Goal: Find specific page/section: Find specific page/section

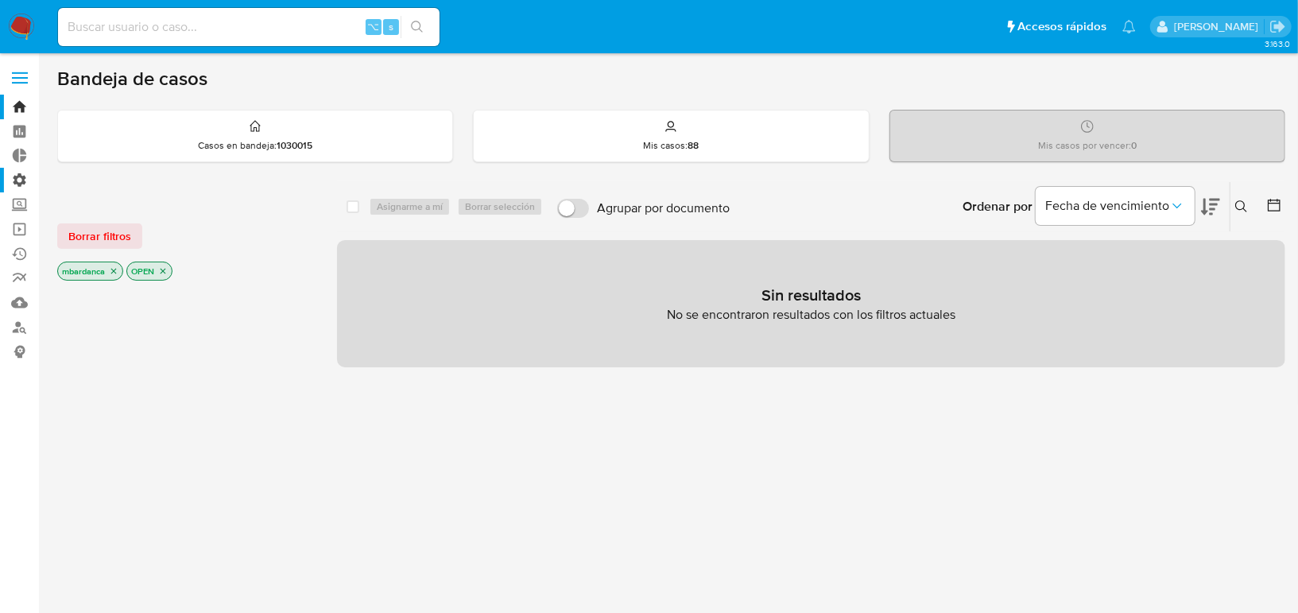
click at [25, 176] on label "Administración" at bounding box center [94, 180] width 189 height 25
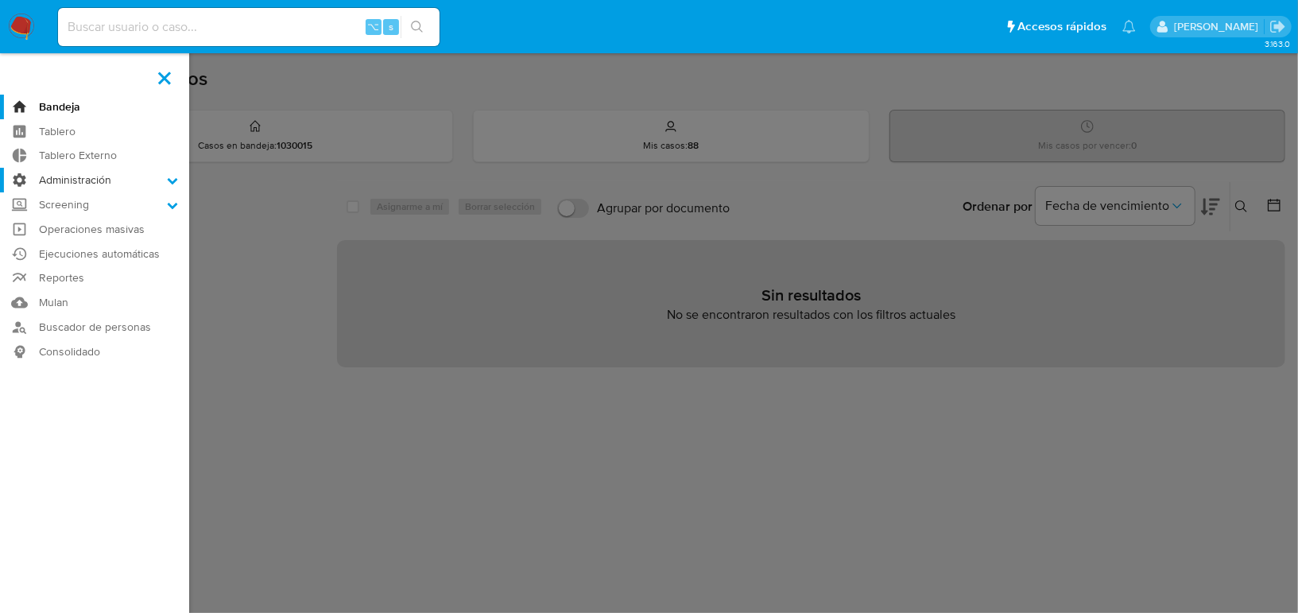
click at [0, 0] on input "Administración" at bounding box center [0, 0] width 0 height 0
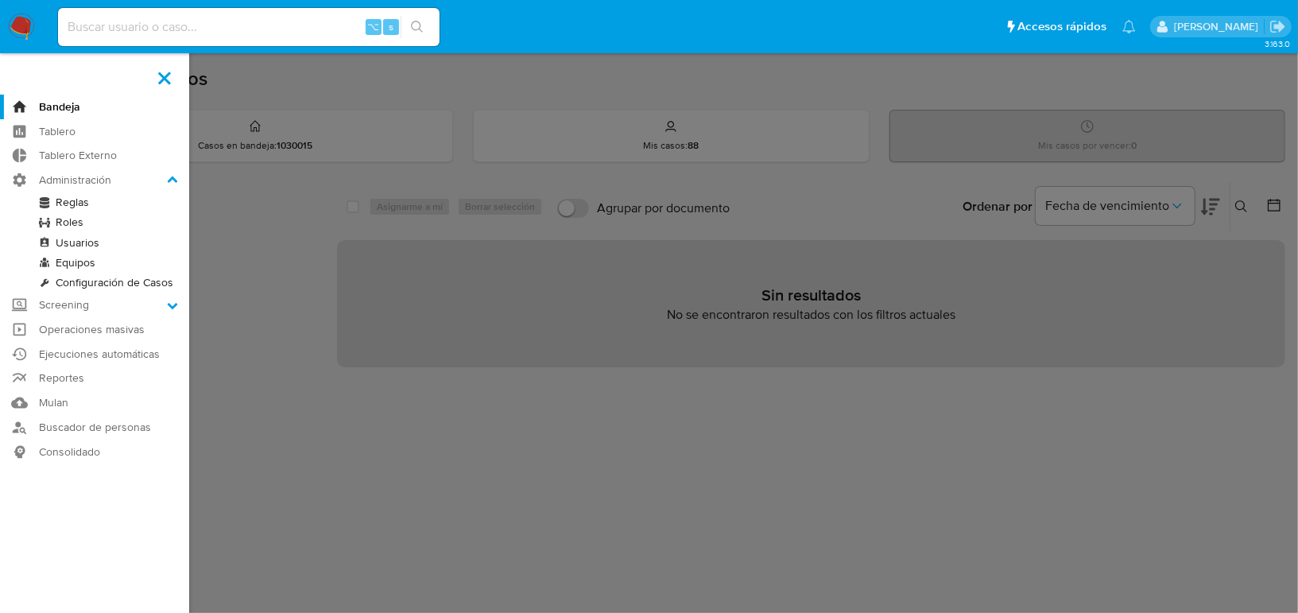
click at [77, 213] on link "Roles" at bounding box center [94, 222] width 189 height 20
click at [77, 207] on link "Reglas" at bounding box center [94, 202] width 189 height 20
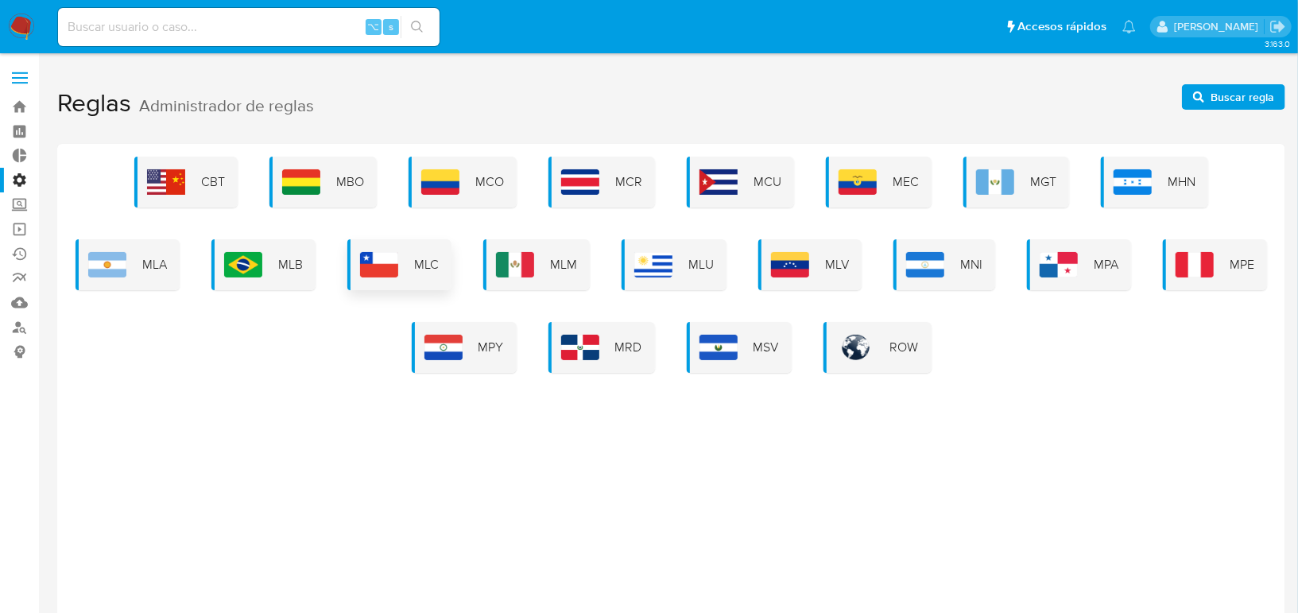
click at [433, 265] on span "MLC" at bounding box center [426, 264] width 25 height 17
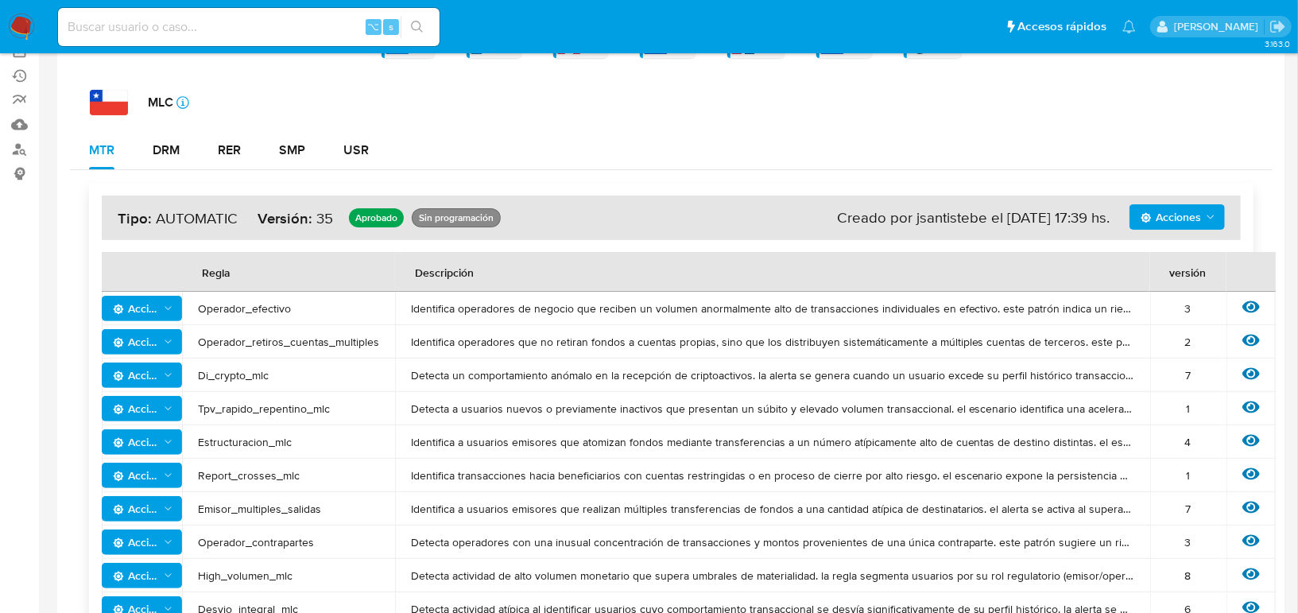
scroll to position [183, 0]
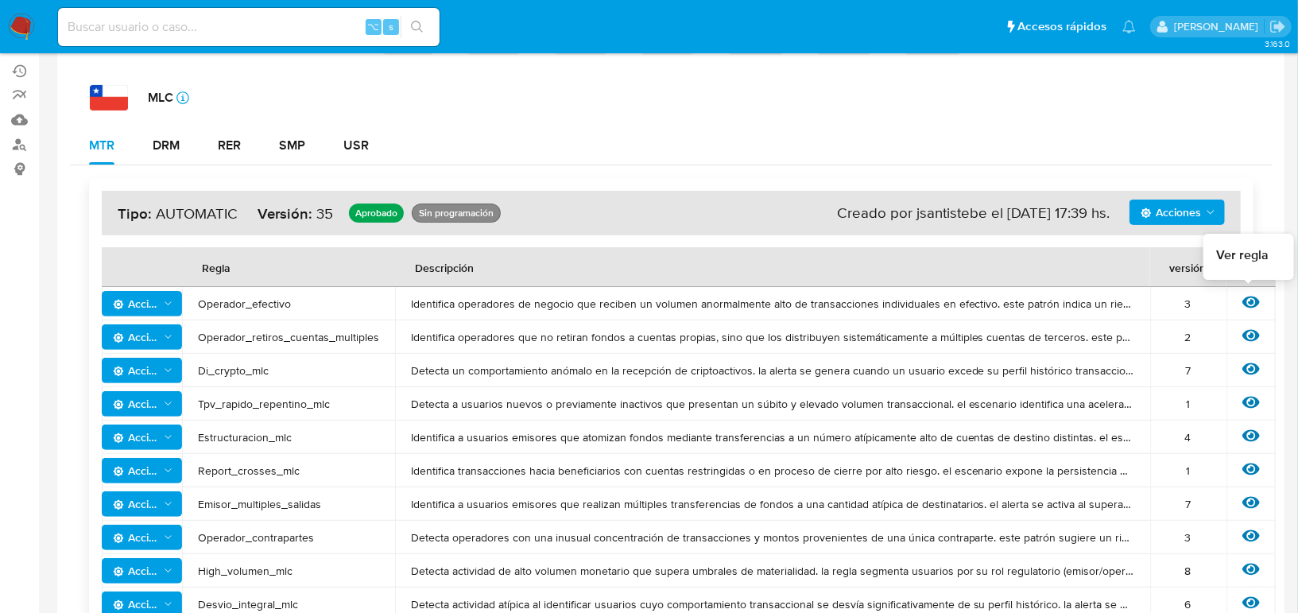
click at [1242, 295] on icon at bounding box center [1250, 301] width 17 height 17
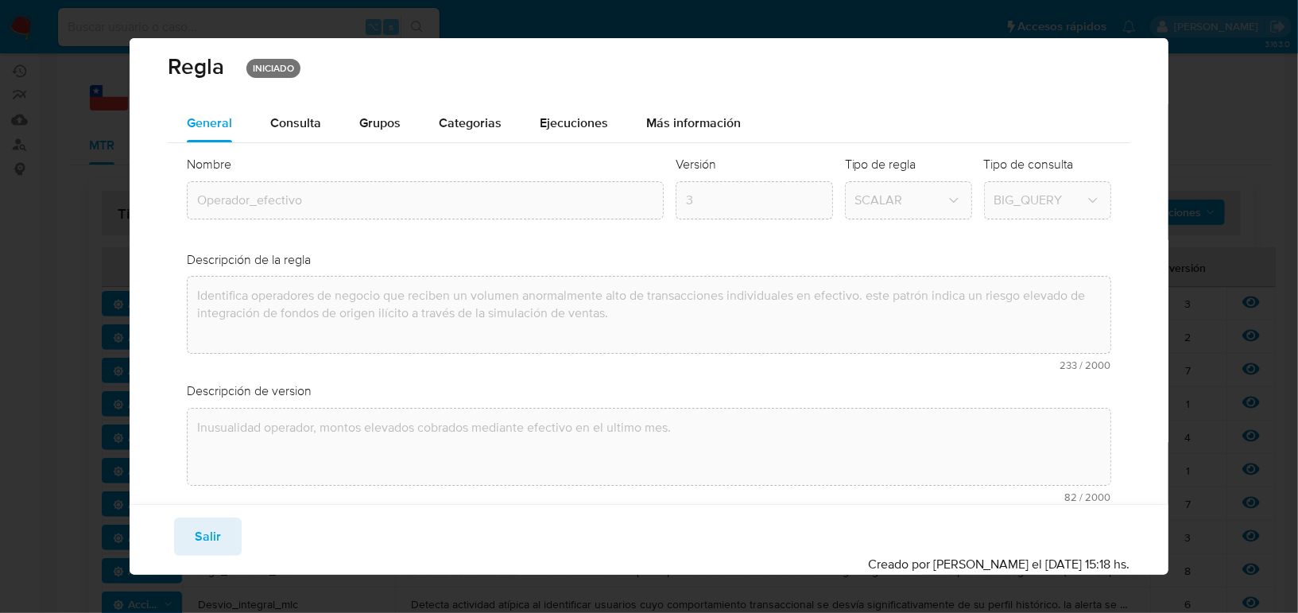
scroll to position [0, 0]
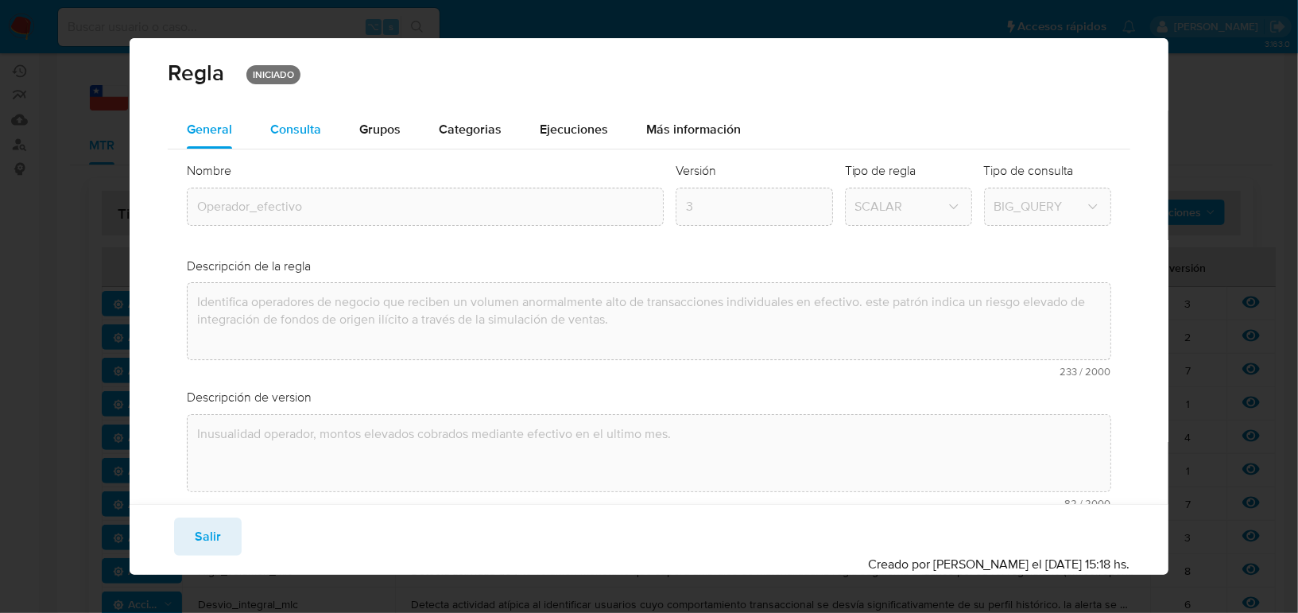
click at [294, 135] on div "Consulta" at bounding box center [295, 129] width 51 height 13
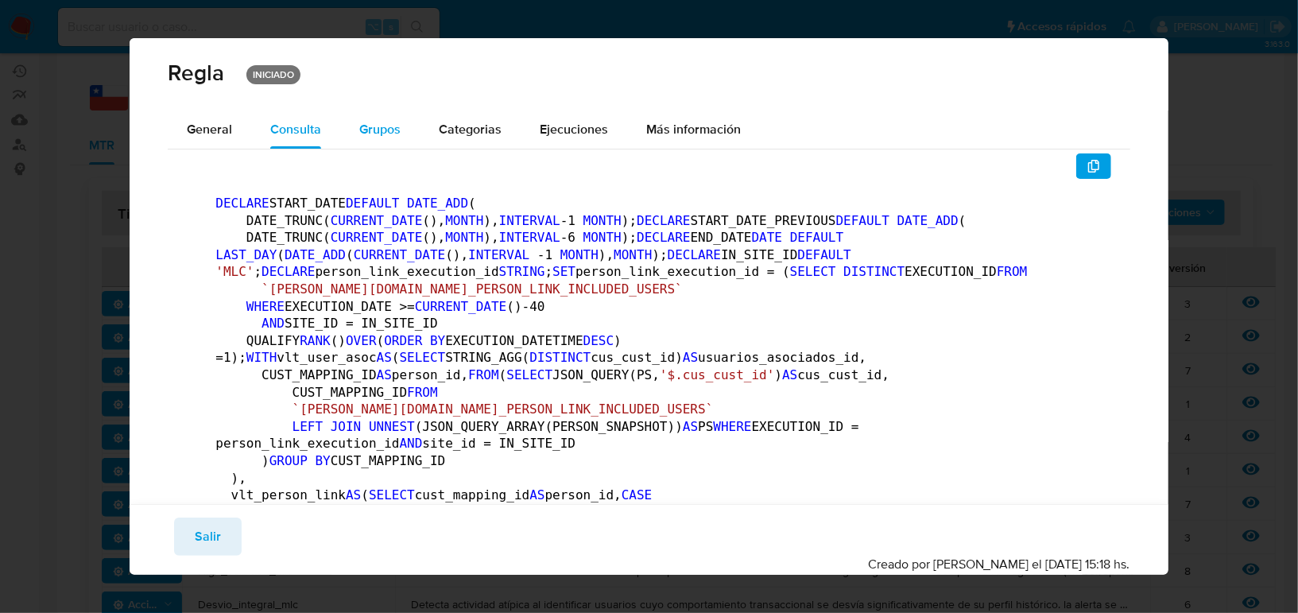
click at [364, 122] on span "Grupos" at bounding box center [379, 129] width 41 height 18
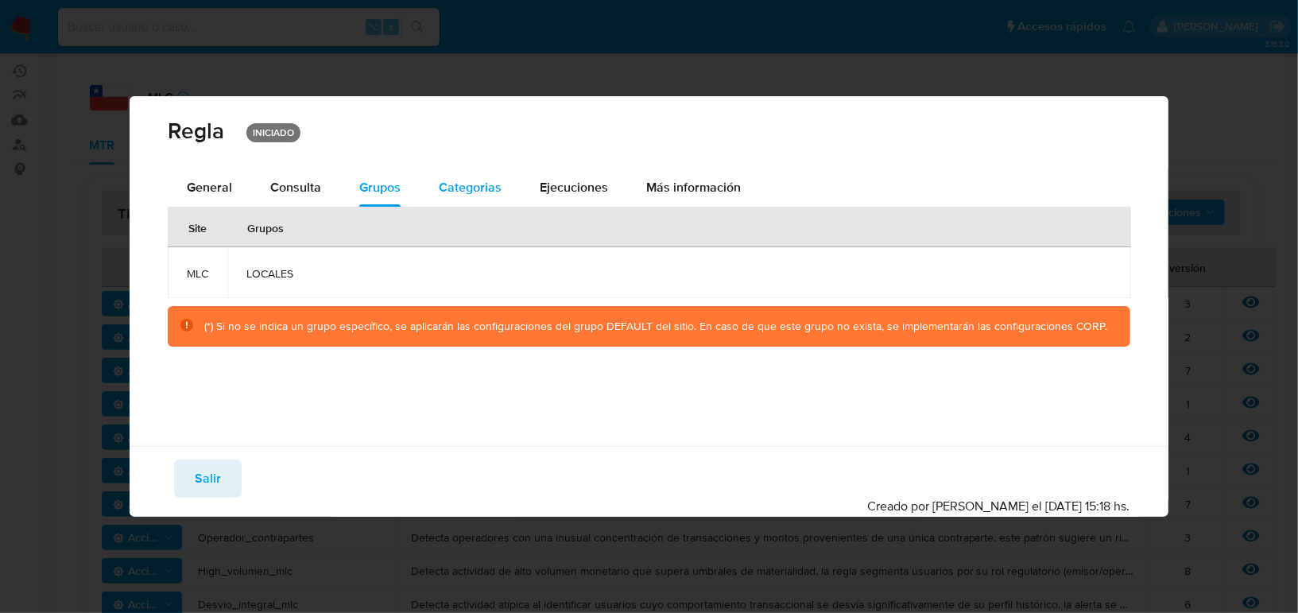
click at [449, 186] on span "Categorias" at bounding box center [470, 187] width 63 height 18
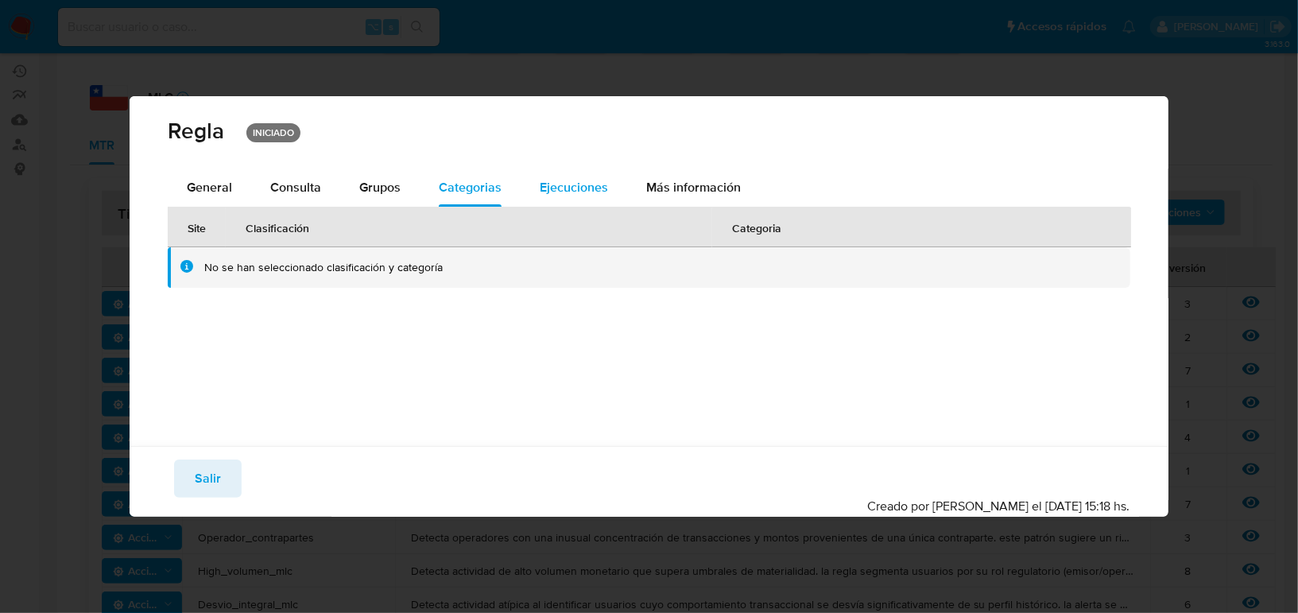
click at [556, 192] on span "Ejecuciones" at bounding box center [574, 187] width 68 height 18
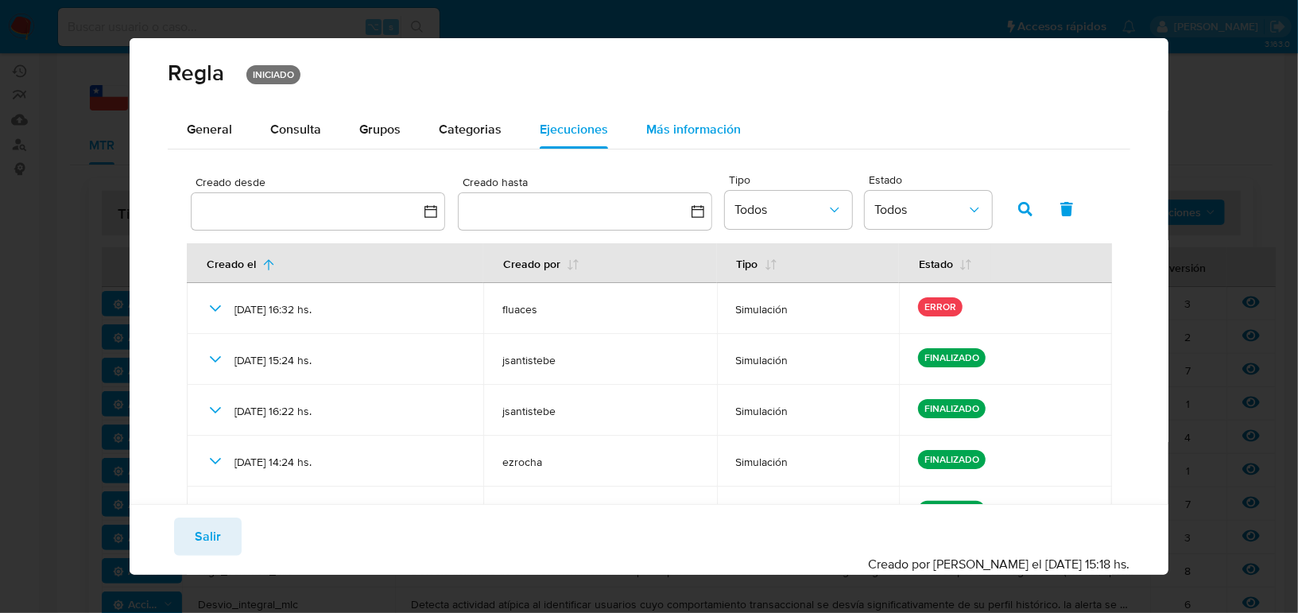
click at [684, 128] on span "Más información" at bounding box center [693, 129] width 95 height 18
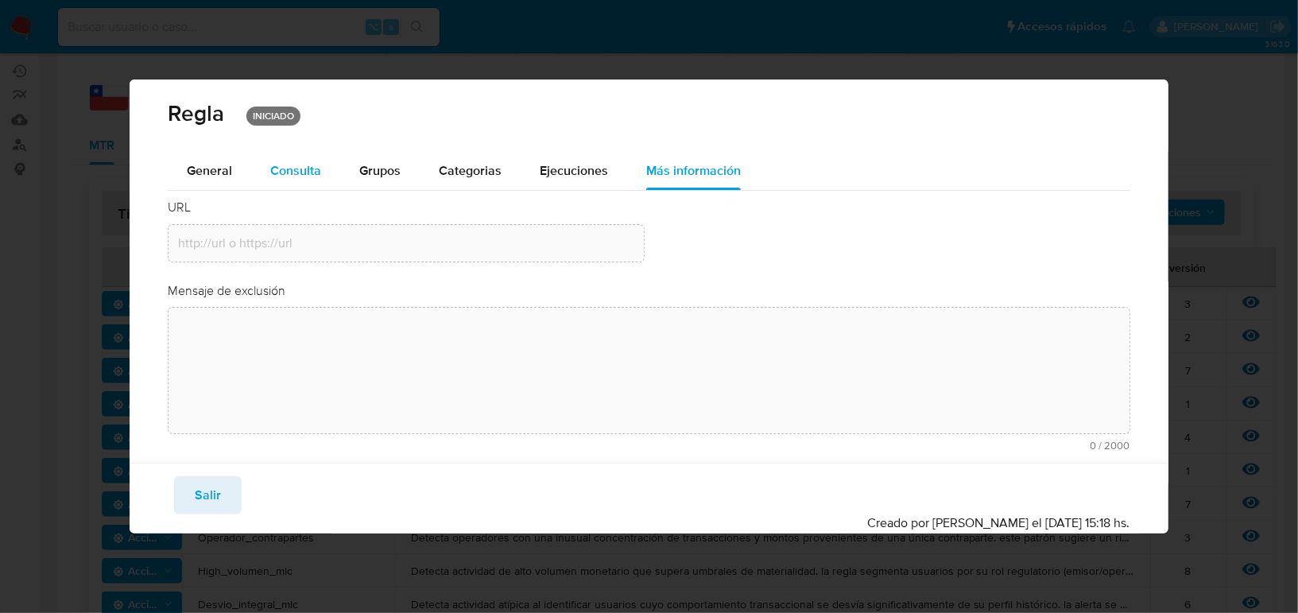
click at [278, 172] on div "Consulta" at bounding box center [295, 171] width 51 height 13
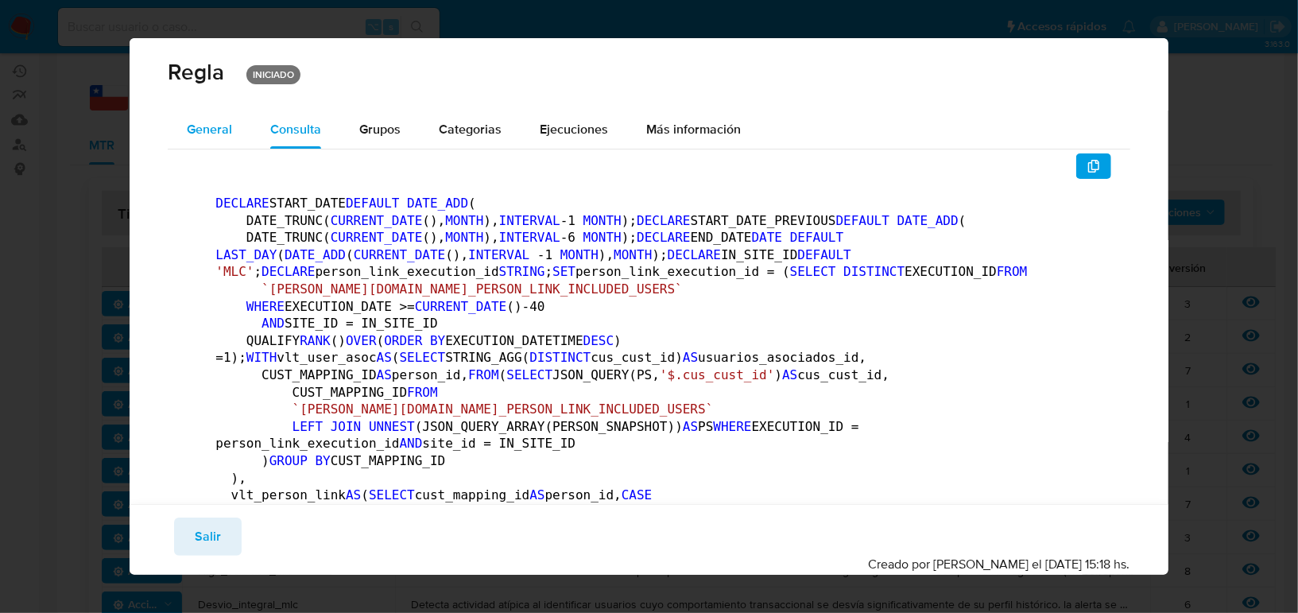
click at [223, 142] on div "General" at bounding box center [209, 129] width 45 height 38
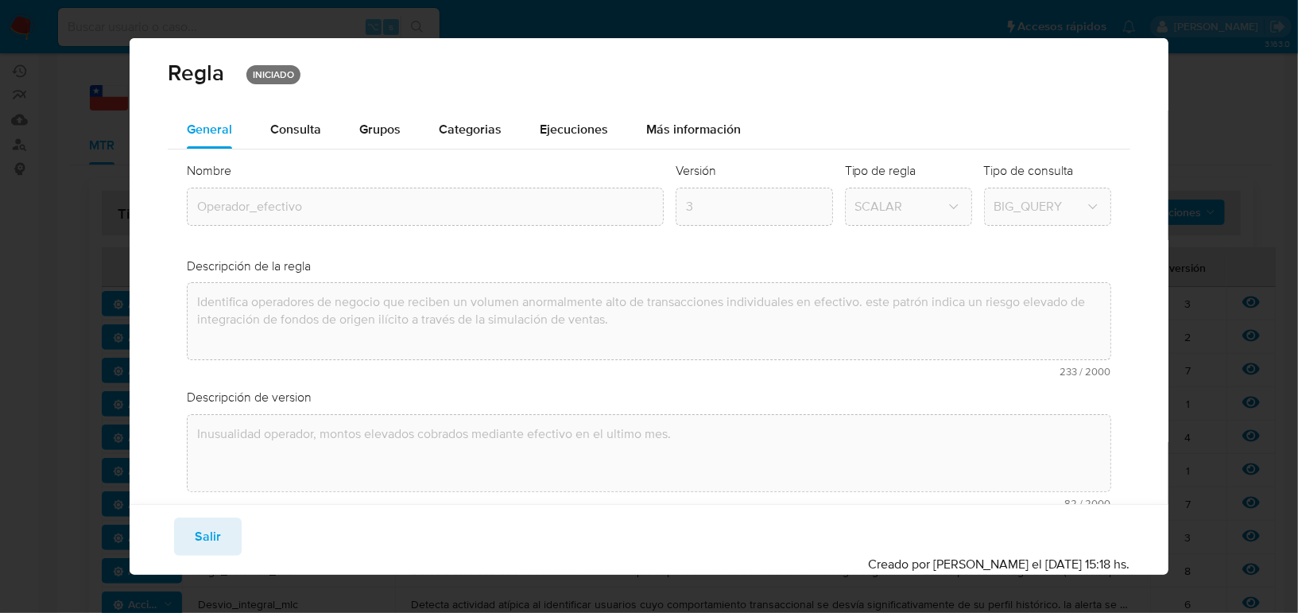
click at [1218, 94] on div "Regla INICIADO General Consulta Parametros Evidencias Grupos Categorias Ejecuci…" at bounding box center [649, 306] width 1298 height 613
click at [187, 539] on button "Salir" at bounding box center [208, 536] width 68 height 38
type input "1"
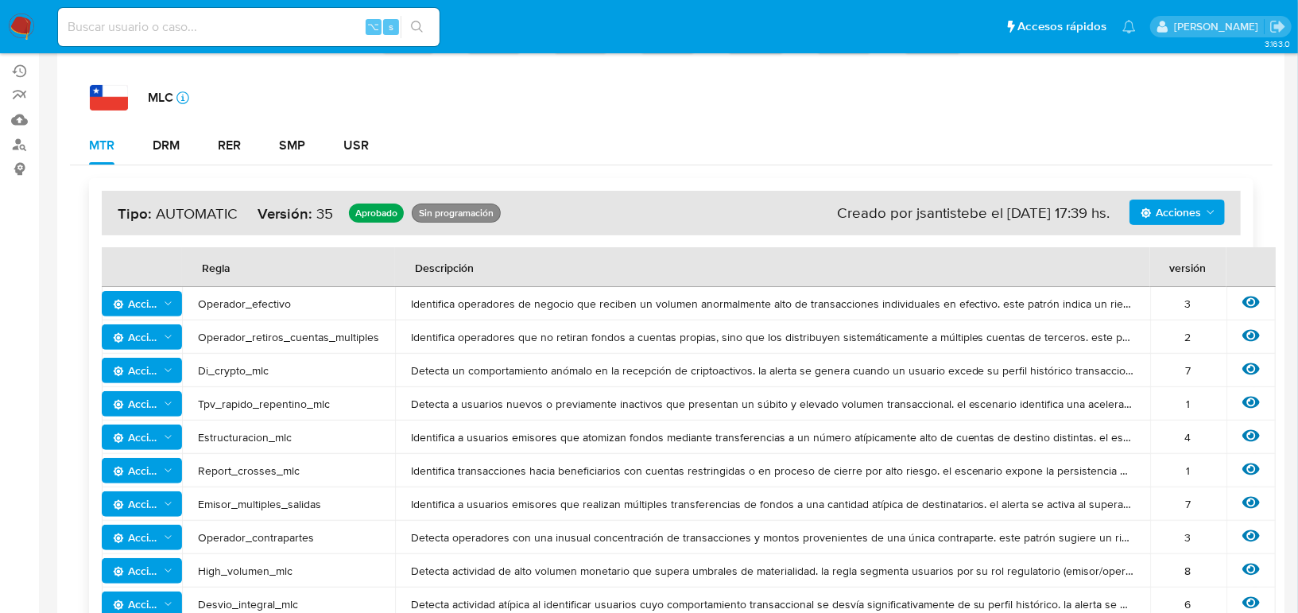
click at [172, 334] on icon "Acciones" at bounding box center [168, 337] width 12 height 13
click at [159, 373] on button "Ver historico" at bounding box center [141, 377] width 143 height 38
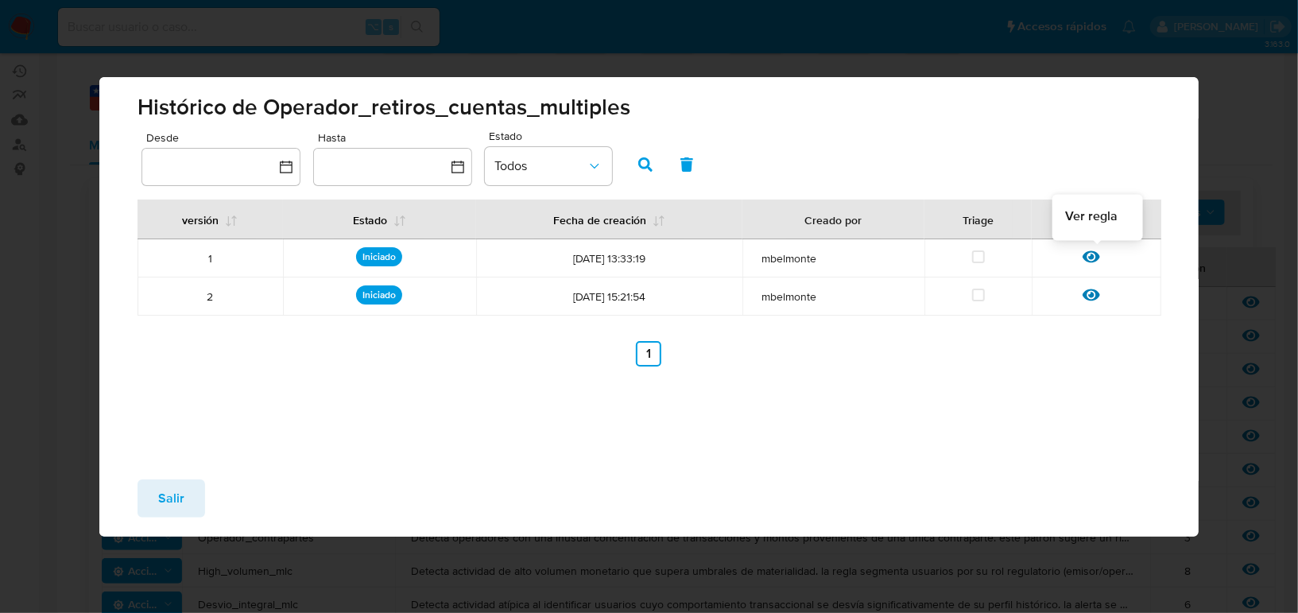
click at [1095, 259] on icon at bounding box center [1091, 256] width 17 height 12
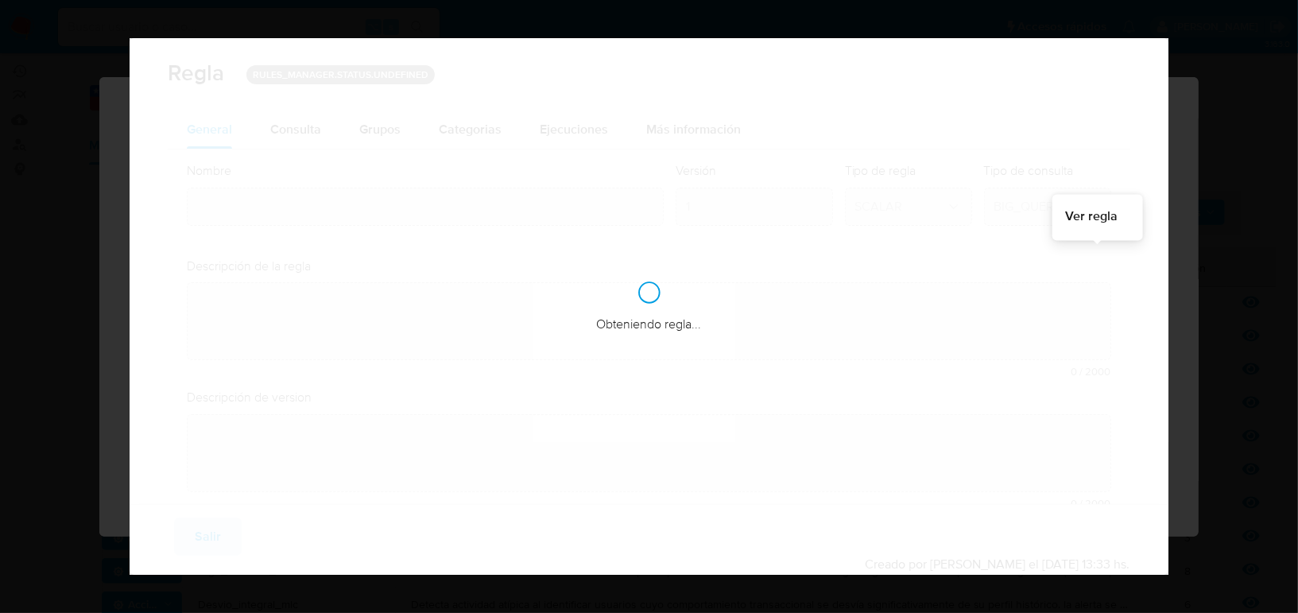
type input "Operador_retiros_cuentas_multiples"
type textarea "Identifica operadores que no retiran fondos a cuentas propias, sino que los dis…"
type textarea "Inusualidad operador pn, que hayan realizado retiros de montos elevados a varia…"
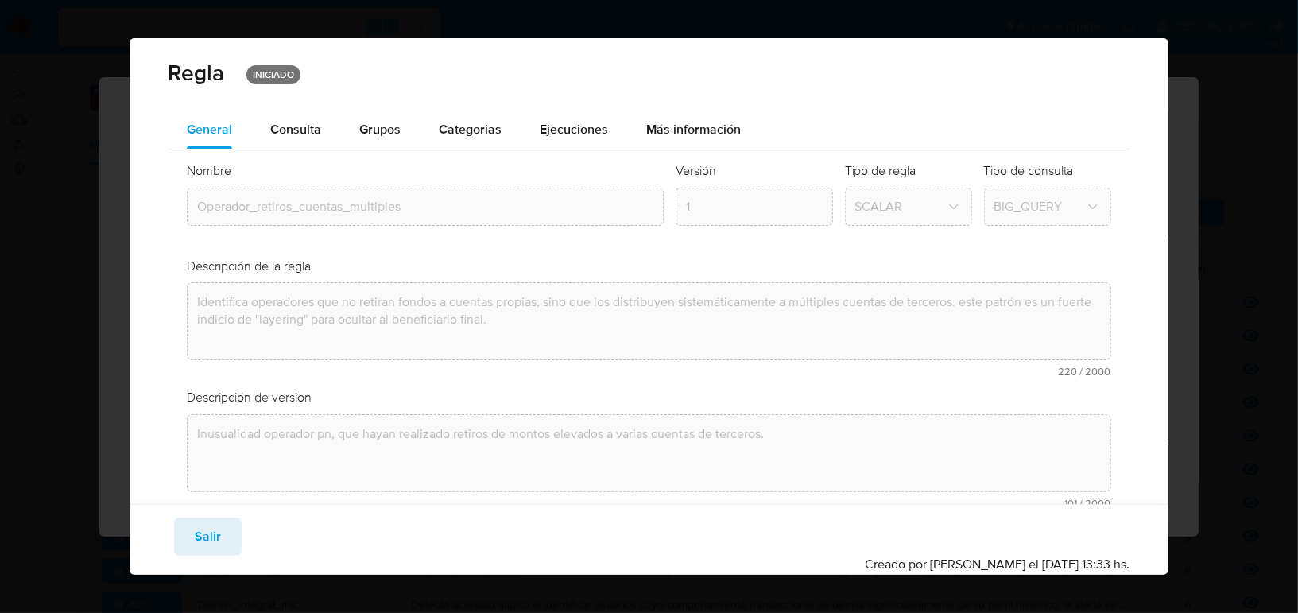
click at [1211, 252] on div "Regla INICIADO General Consulta Parametros Evidencias Grupos Categorias Ejecuci…" at bounding box center [649, 306] width 1298 height 613
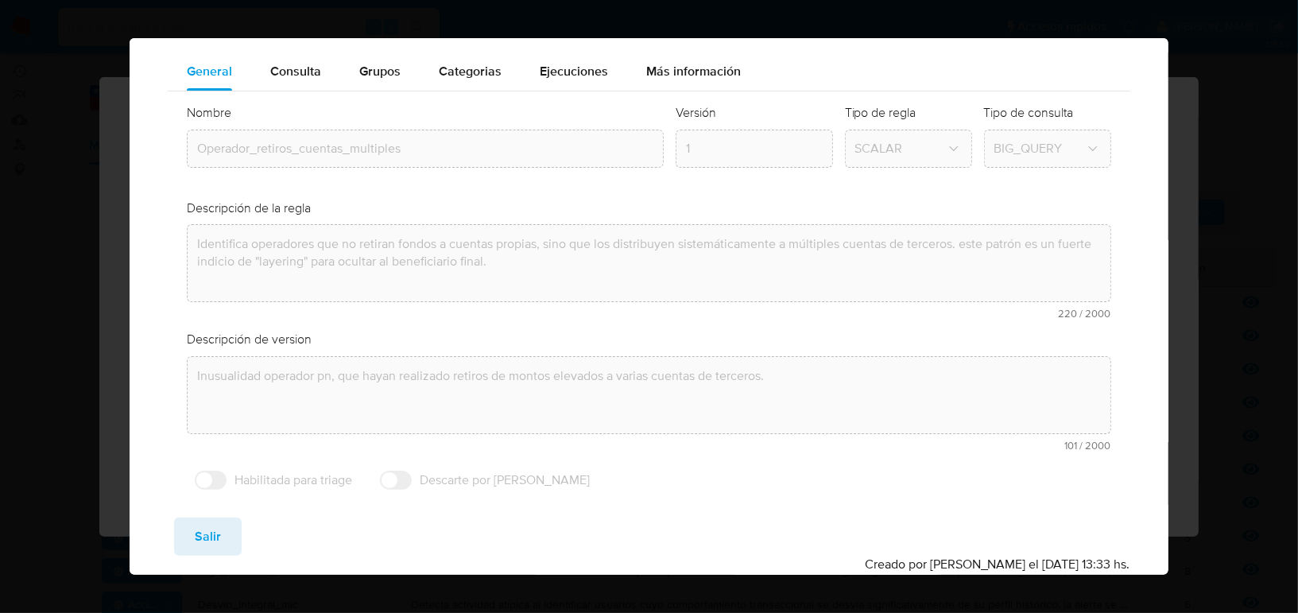
scroll to position [61, 0]
click at [213, 544] on span "Salir" at bounding box center [208, 536] width 26 height 35
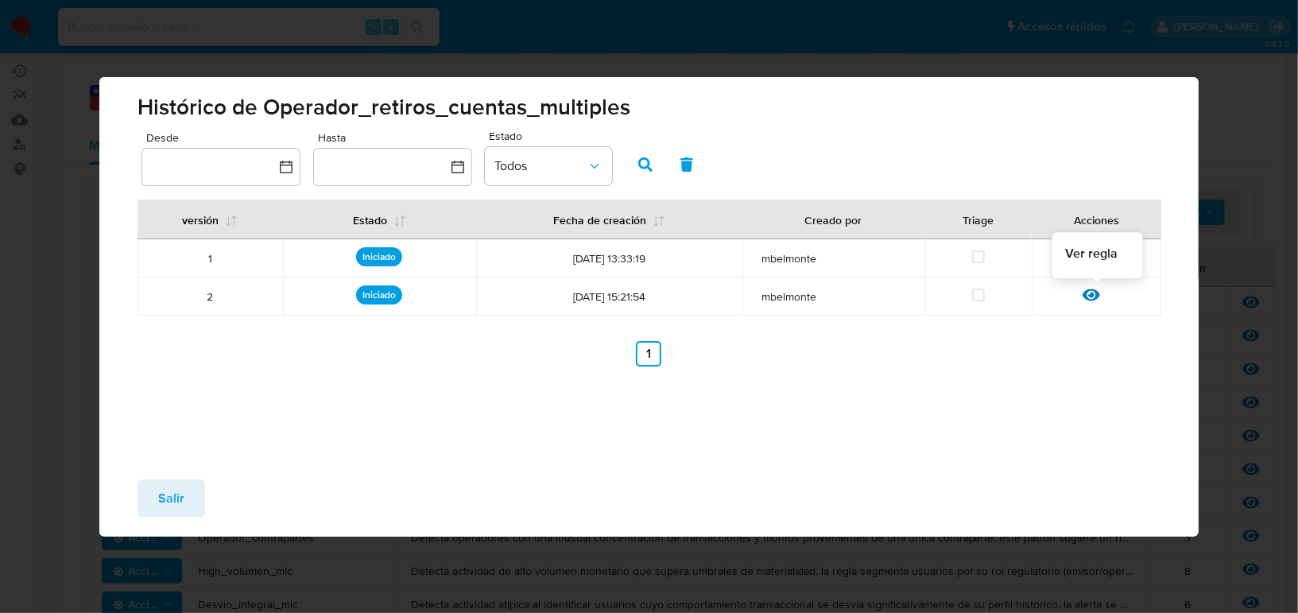
click at [1074, 289] on div "Ver regla" at bounding box center [1097, 296] width 130 height 21
click at [1087, 291] on icon at bounding box center [1091, 295] width 17 height 12
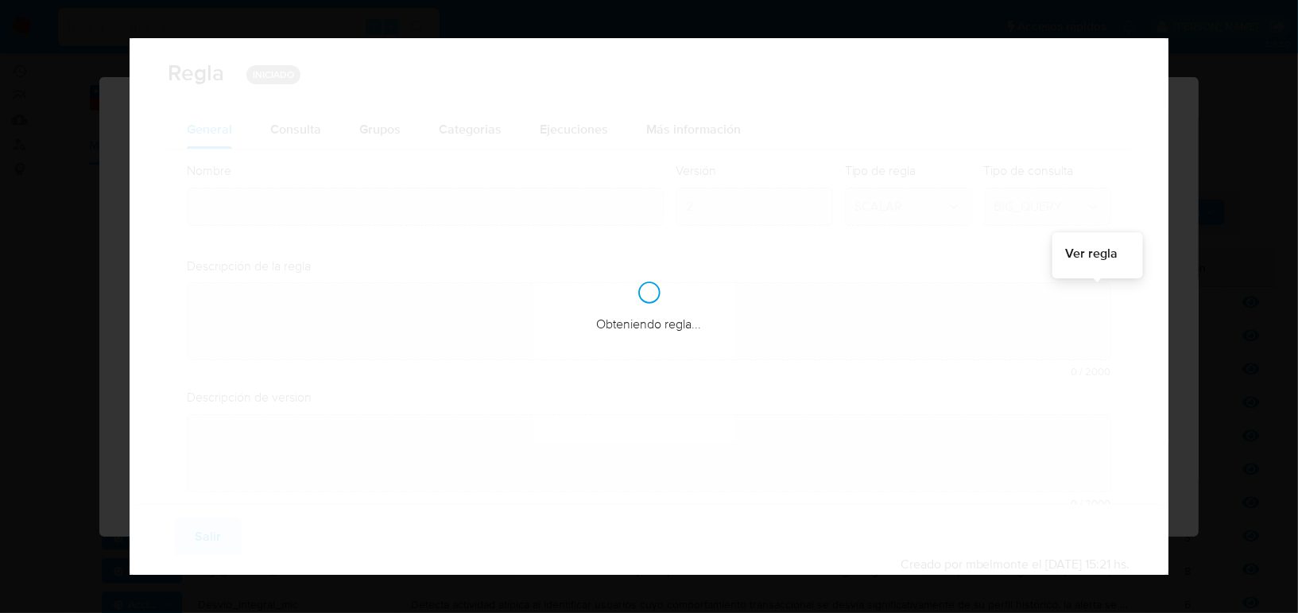
type input "Operador_retiros_cuentas_multiples"
type textarea "Identifica operadores que no retiran fondos a cuentas propias, sino que los dis…"
type textarea "Inusualidad operador pn, que hayan realizado retiros de montos elevados a varia…"
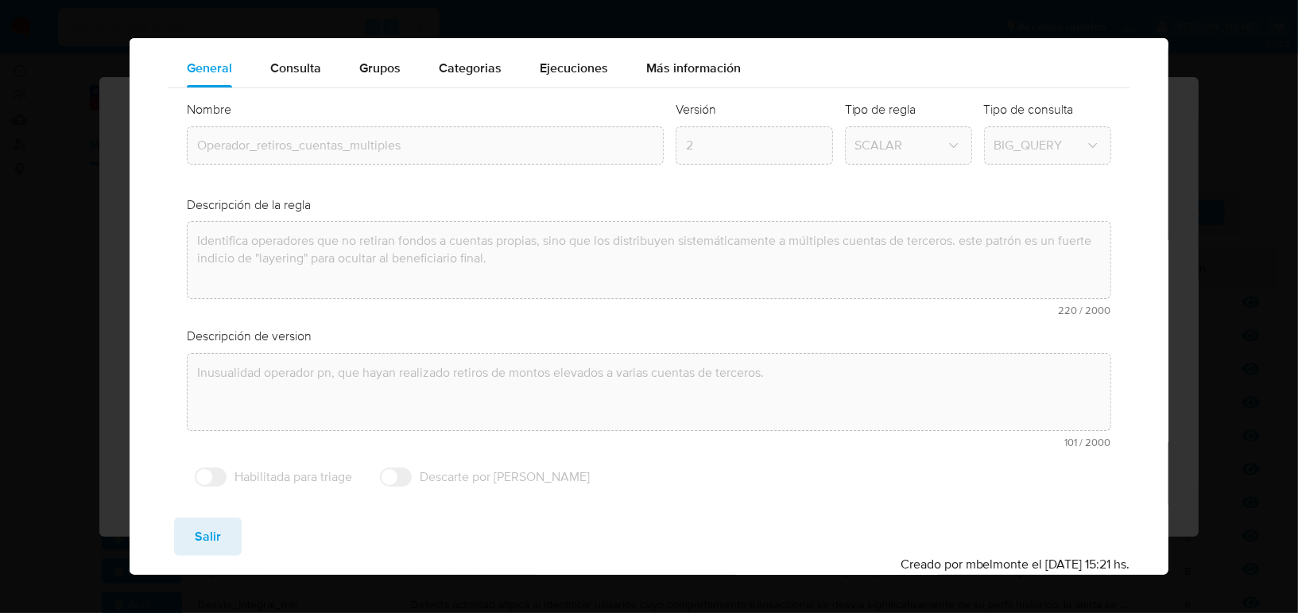
scroll to position [0, 0]
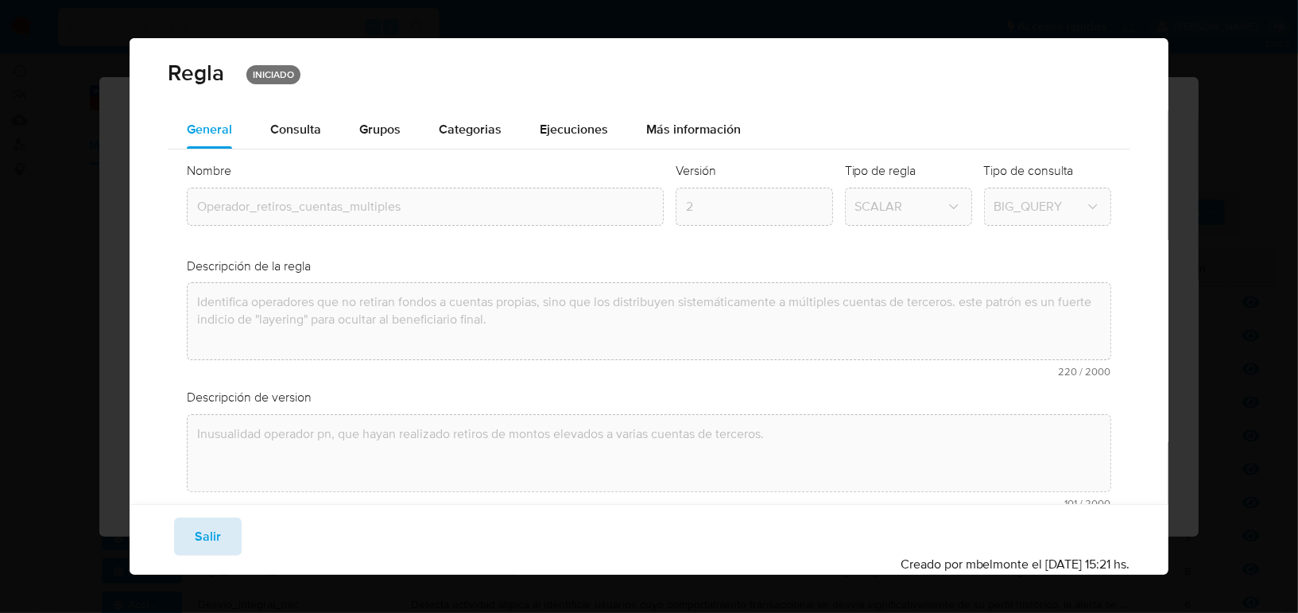
click at [203, 539] on span "Salir" at bounding box center [208, 536] width 26 height 35
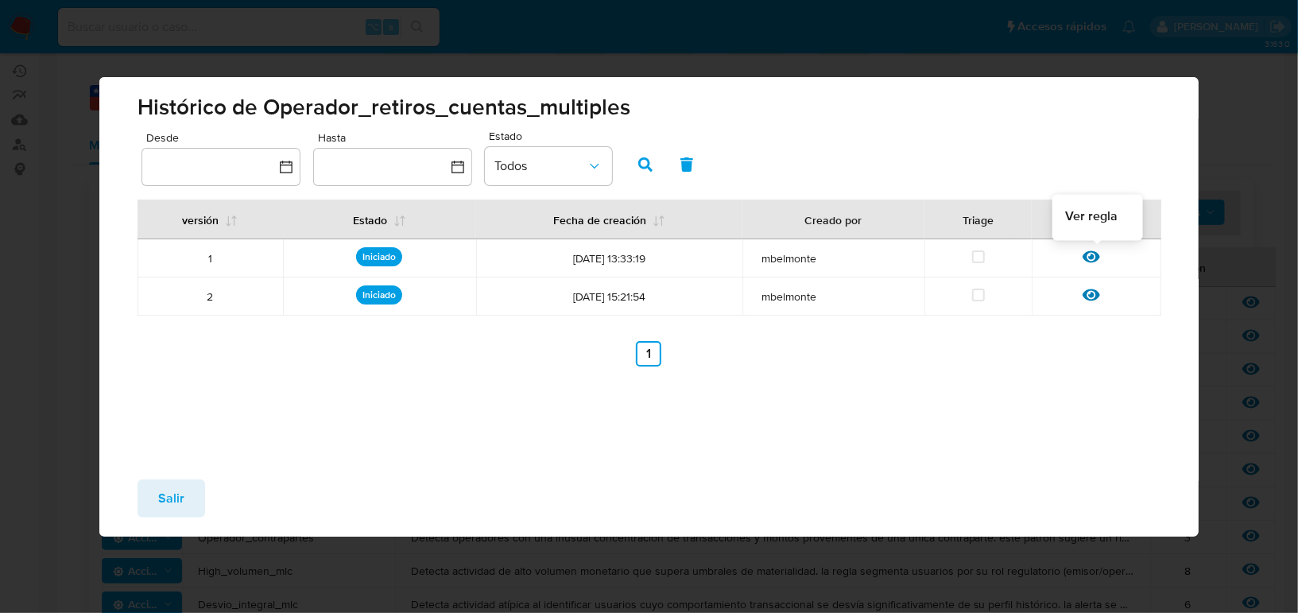
click at [1097, 255] on icon at bounding box center [1091, 256] width 17 height 12
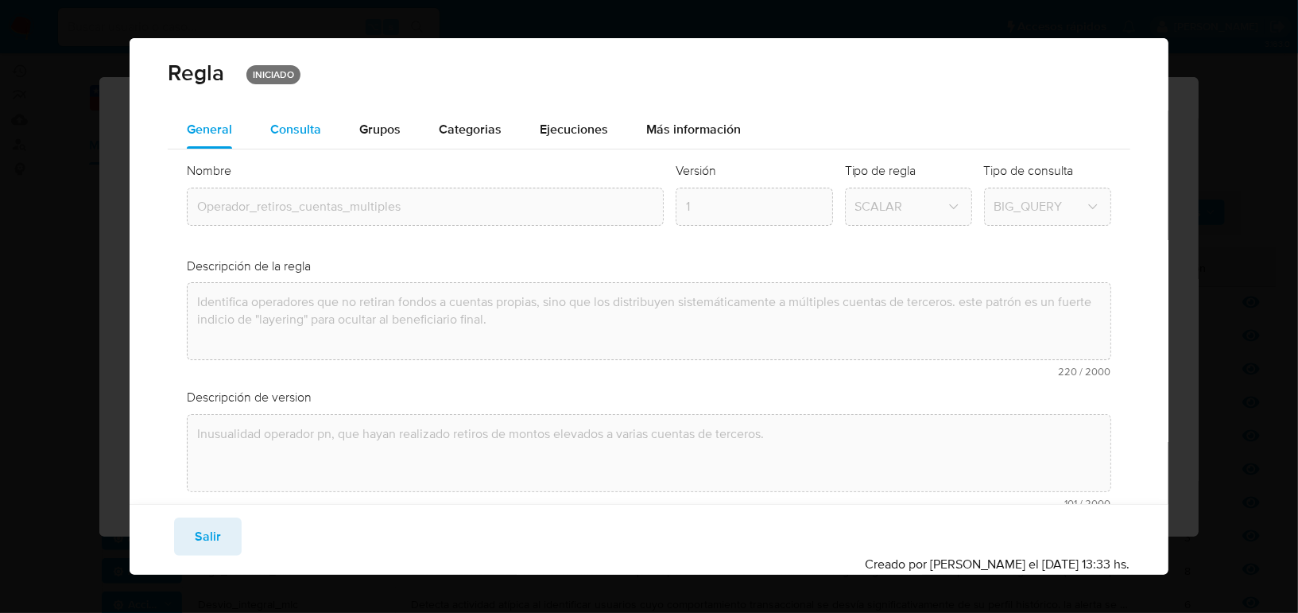
click at [270, 136] on div "Consulta" at bounding box center [295, 129] width 51 height 13
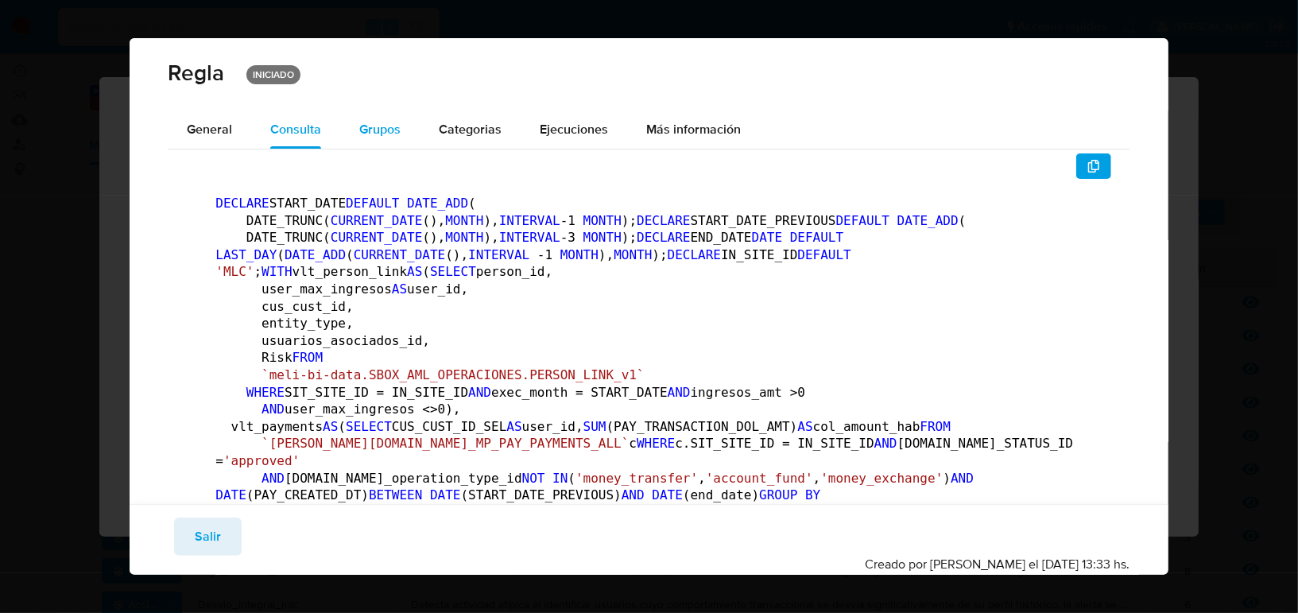
click at [361, 130] on span "Grupos" at bounding box center [379, 129] width 41 height 18
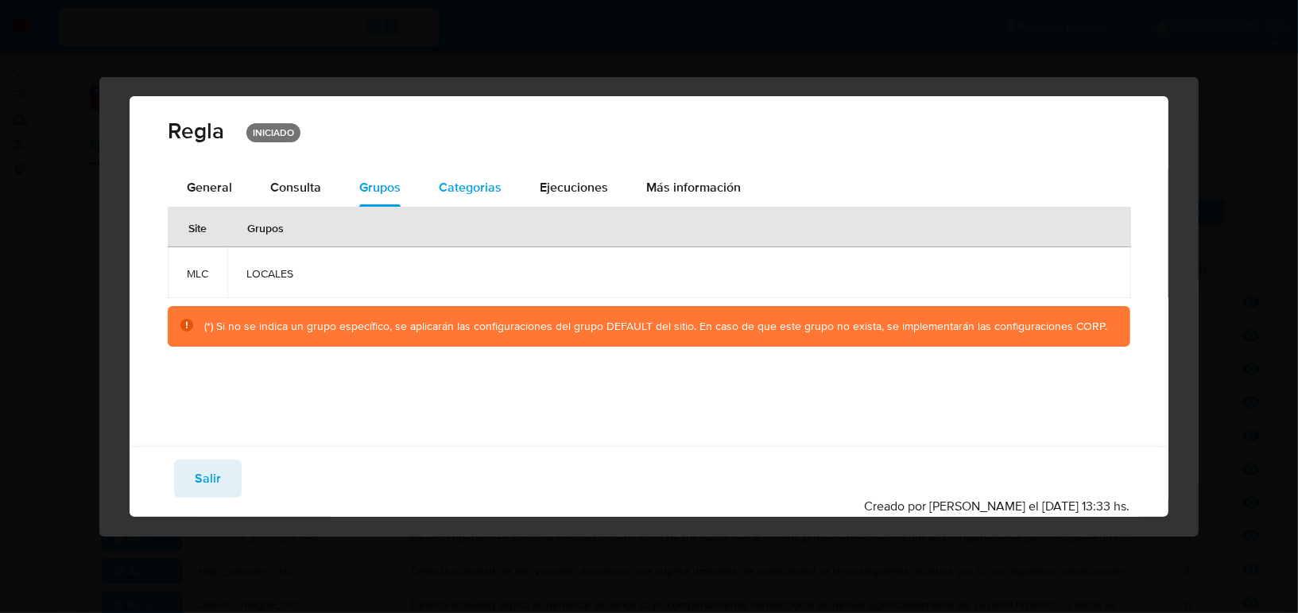
click at [442, 194] on span "Categorias" at bounding box center [470, 187] width 63 height 18
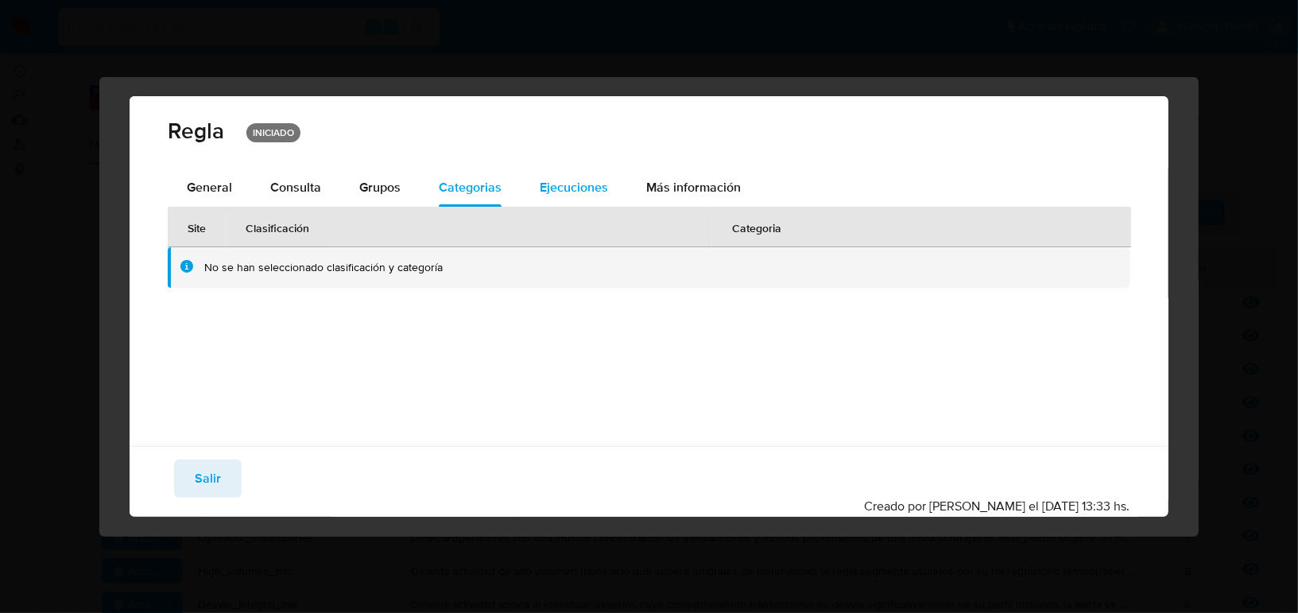
click at [546, 193] on span "Ejecuciones" at bounding box center [574, 187] width 68 height 18
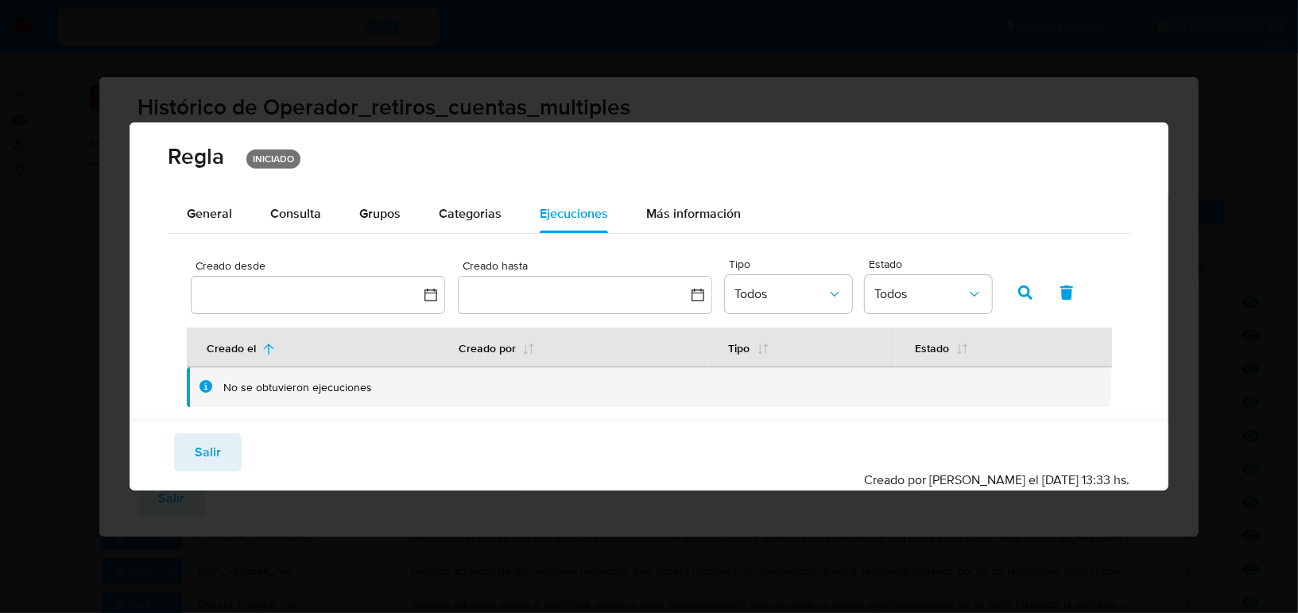
click at [688, 224] on div "Más información" at bounding box center [693, 214] width 95 height 38
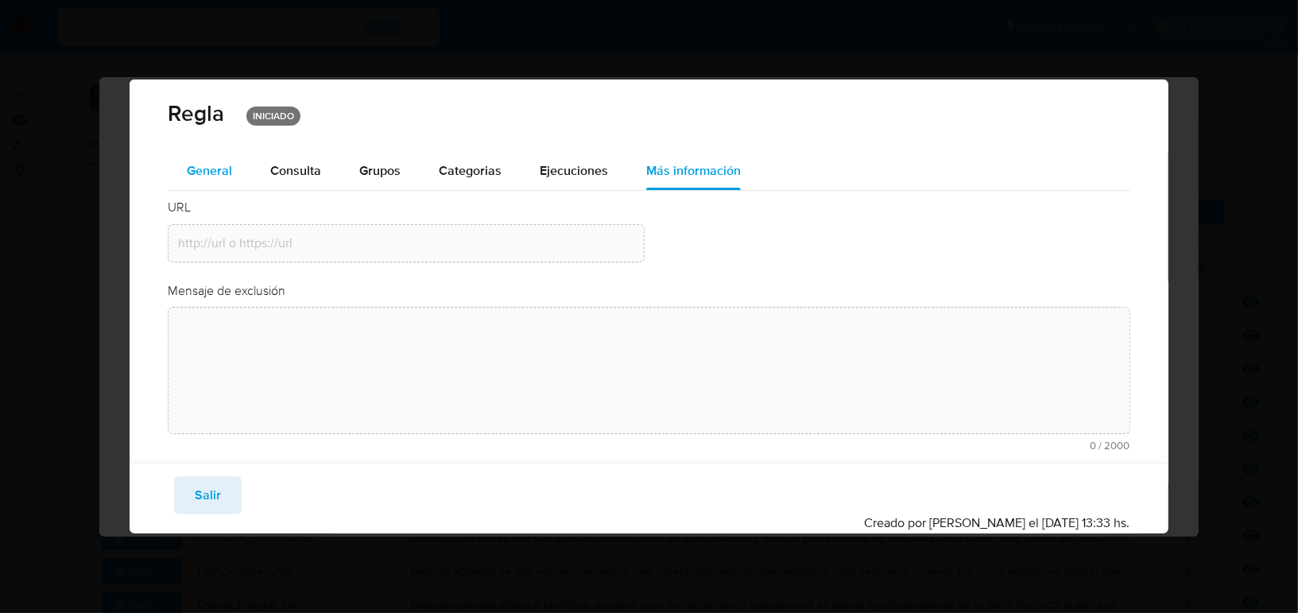
click at [188, 167] on span "General" at bounding box center [209, 170] width 45 height 18
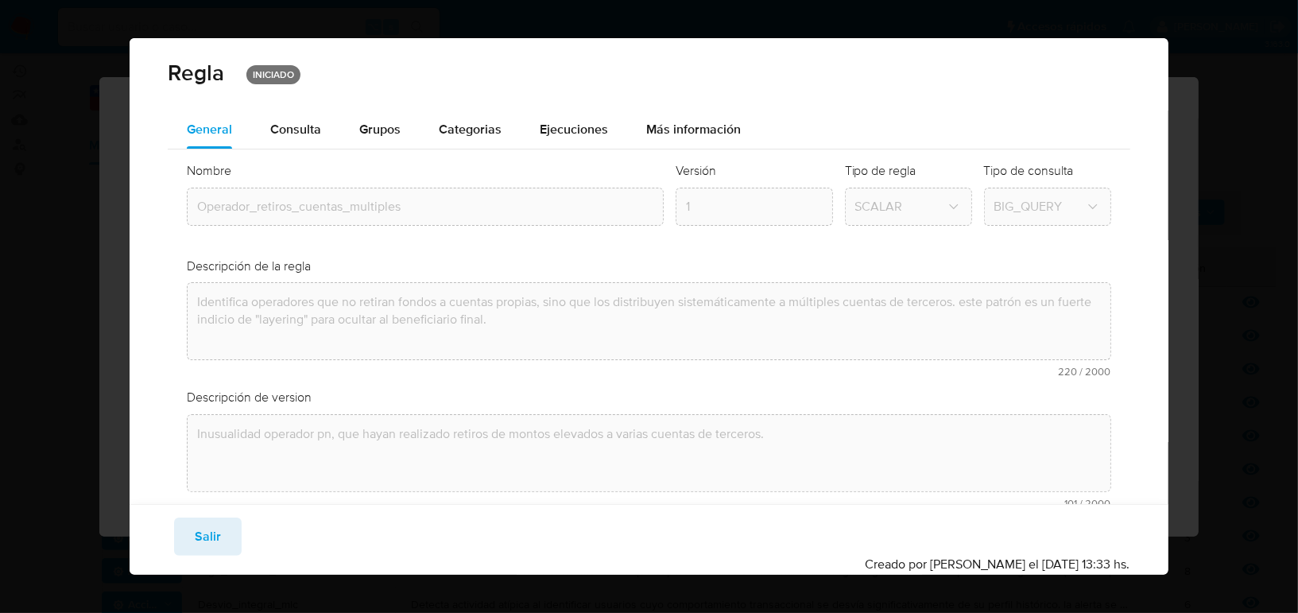
click at [1199, 485] on div "Regla INICIADO General Consulta Parametros Evidencias Grupos Categorias Ejecuci…" at bounding box center [649, 306] width 1298 height 613
click at [195, 540] on span "Salir" at bounding box center [208, 536] width 26 height 35
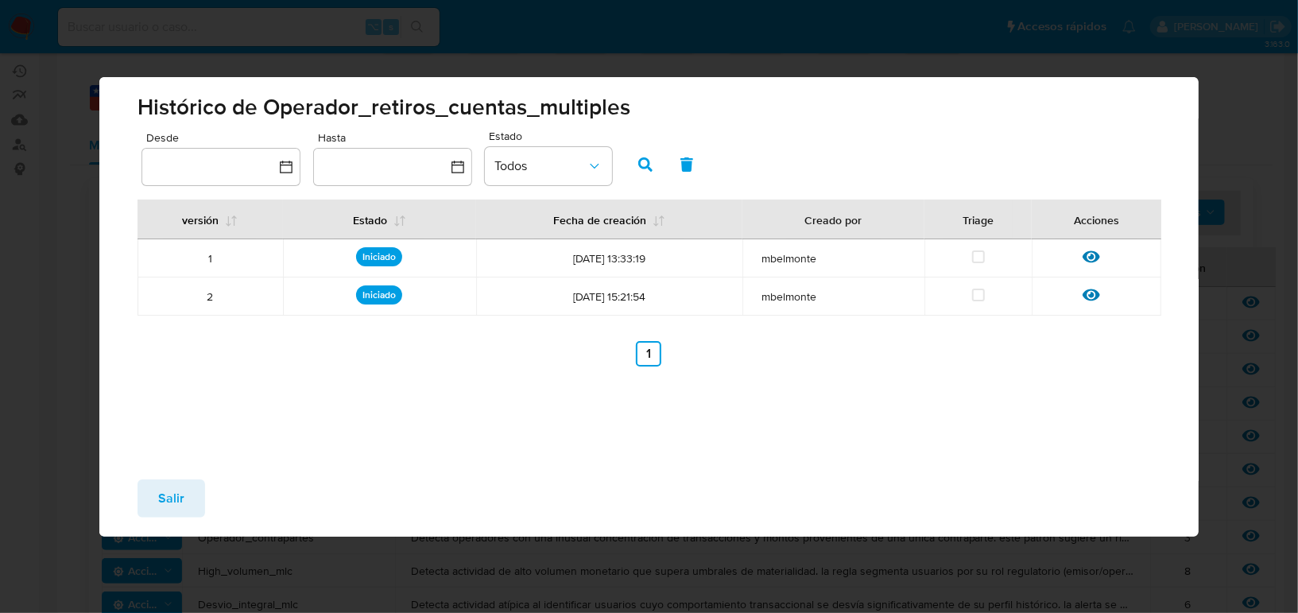
click at [155, 520] on div "Salir" at bounding box center [648, 502] width 1099 height 70
click at [159, 501] on span "Salir" at bounding box center [171, 498] width 26 height 35
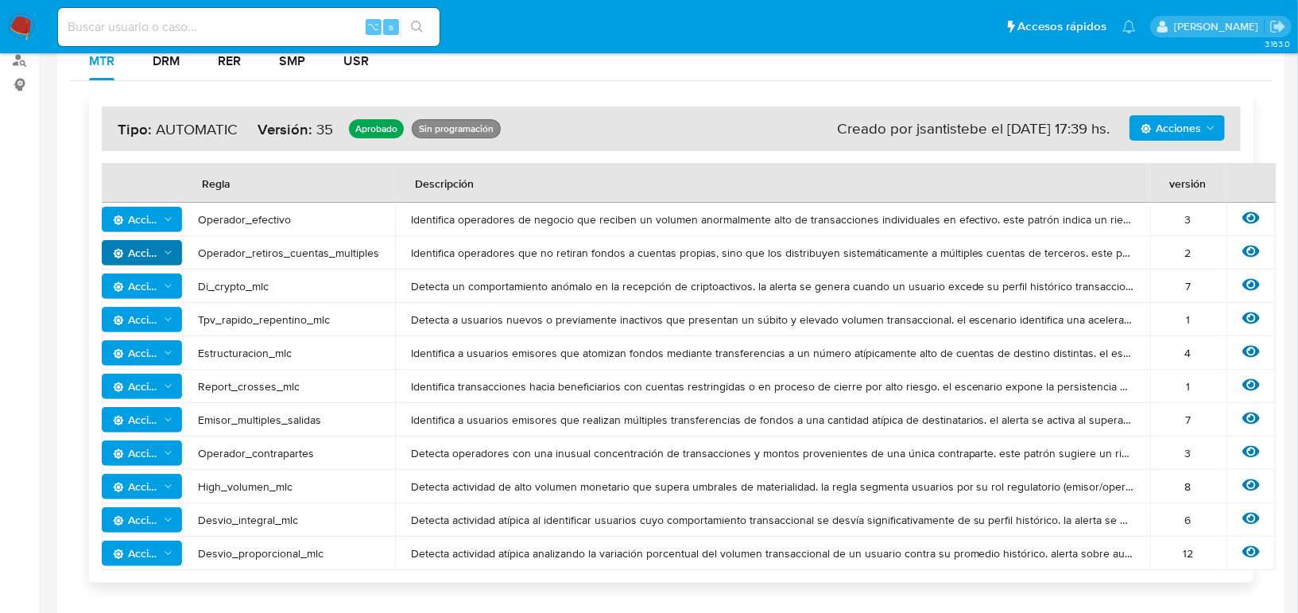
scroll to position [266, 0]
click at [157, 513] on span "Acciones" at bounding box center [136, 520] width 46 height 25
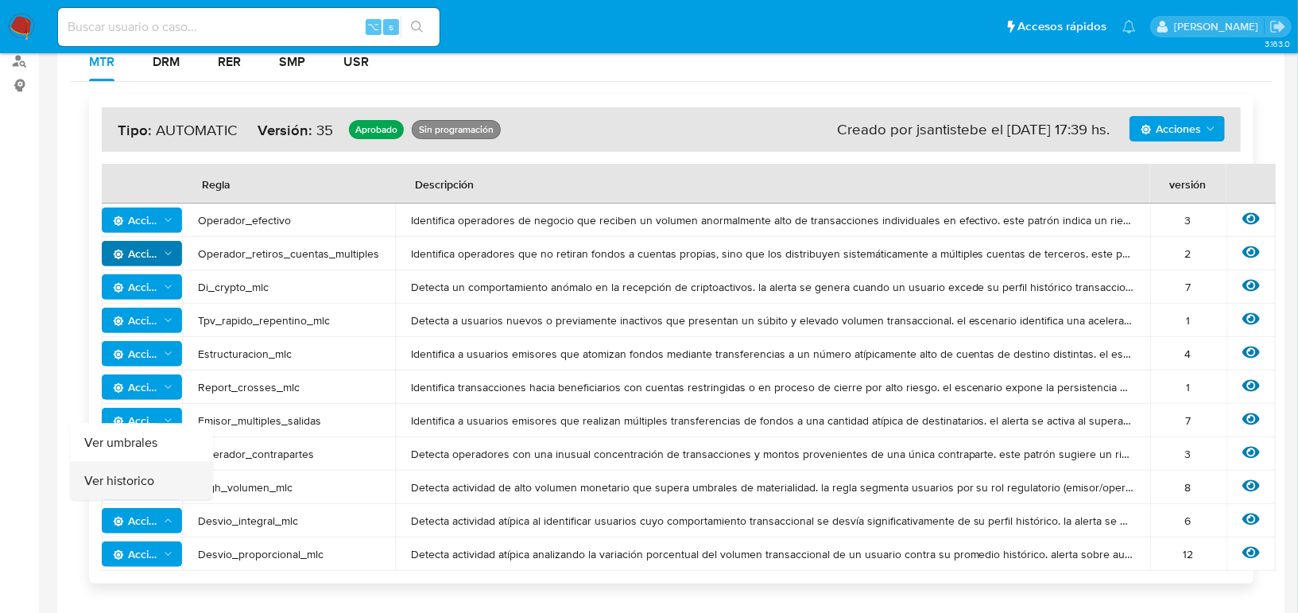
click at [163, 490] on button "Ver historico" at bounding box center [141, 481] width 143 height 38
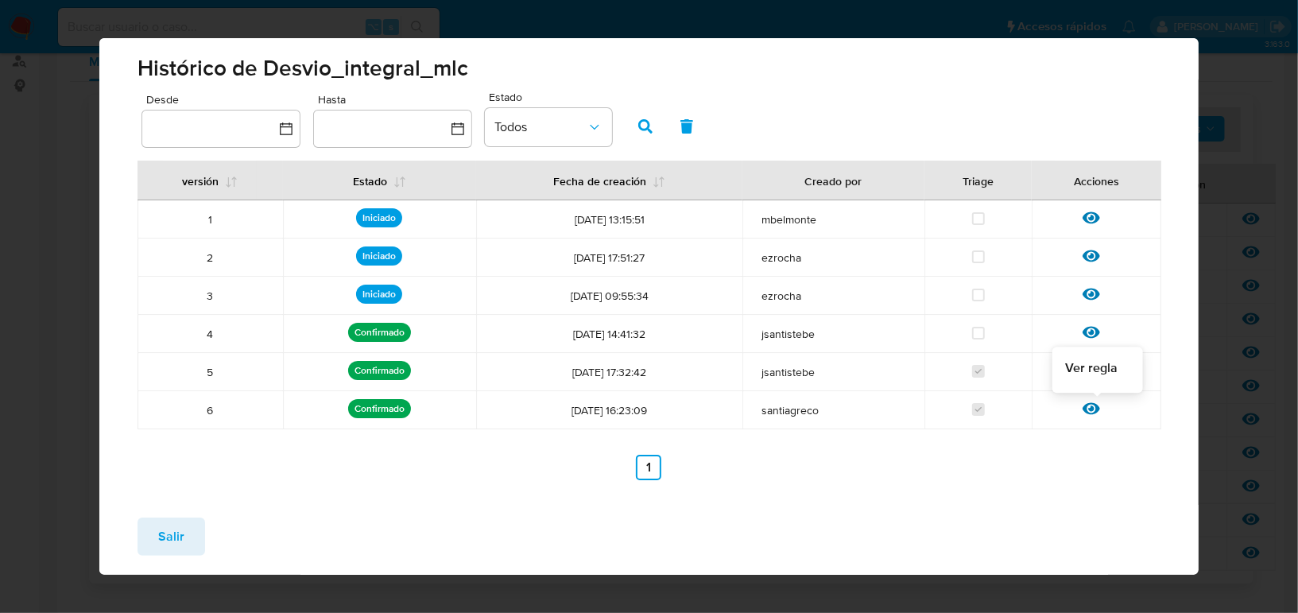
click at [1097, 405] on icon at bounding box center [1091, 409] width 17 height 12
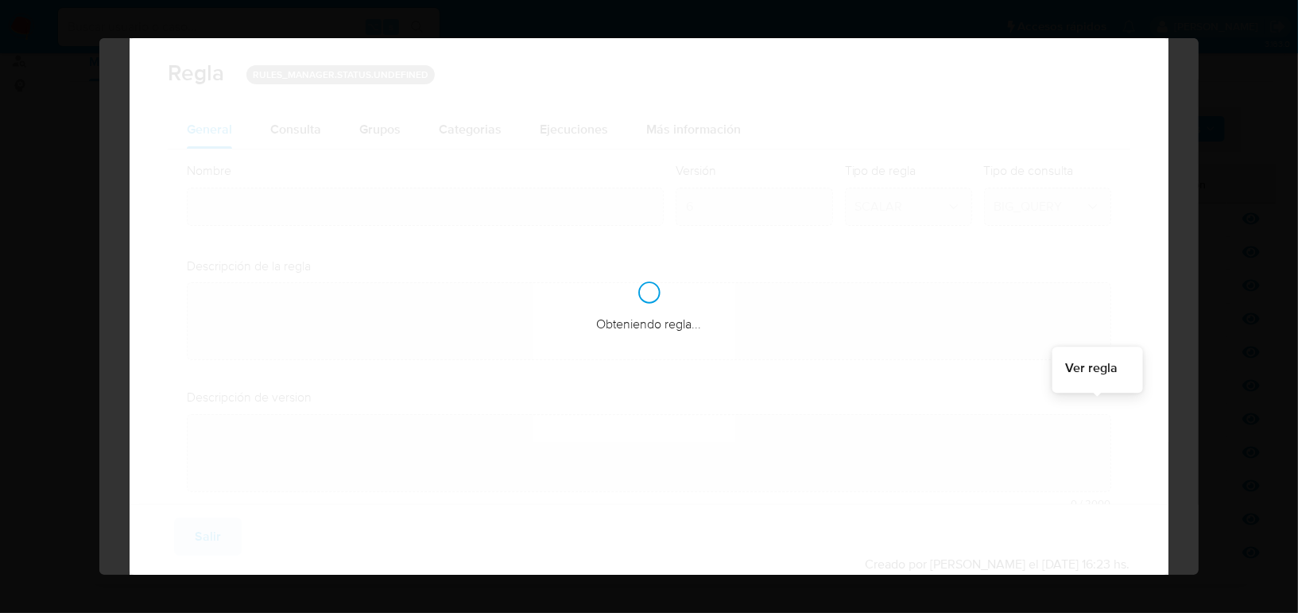
type input "Desvio_integral_mlc"
type textarea "Detecta actividad atípica al identificar usuarios cuyo comportamiento transacci…"
type textarea "Detectar usuarios que tengan comportamiento sospechoso, que superen la restricc…"
checkbox input "true"
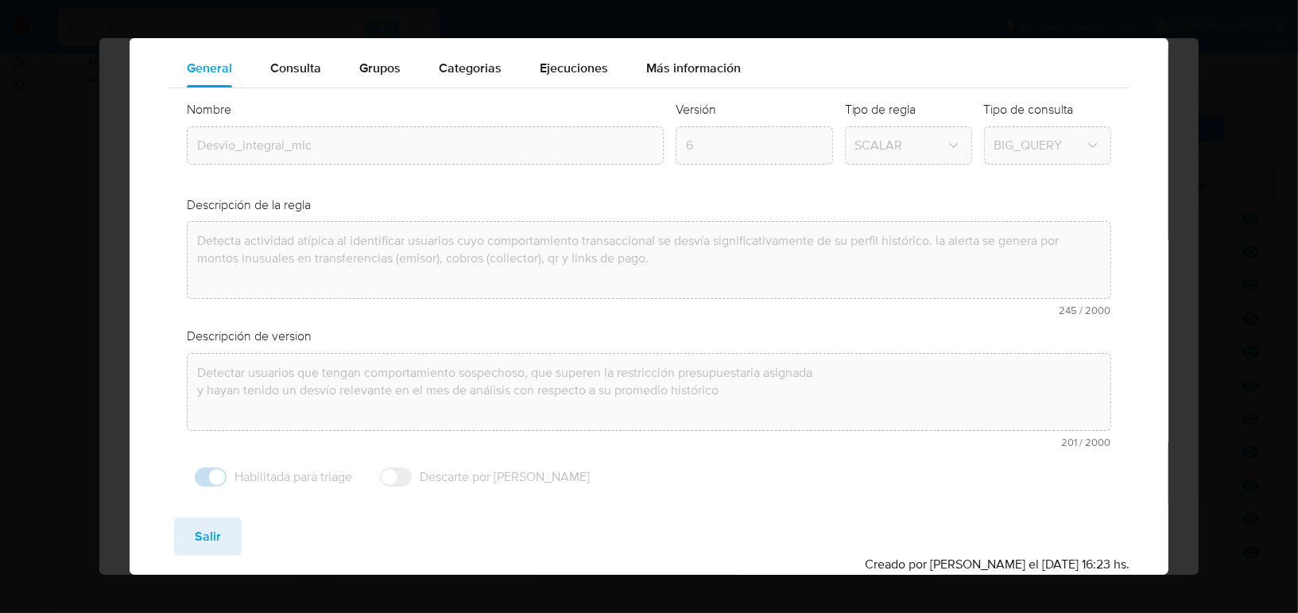
scroll to position [61, 0]
click at [1191, 391] on div "Regla CONFIRMADO General Consulta Parametros Evidencias Grupos Categorias Ejecu…" at bounding box center [649, 306] width 1298 height 613
click at [213, 545] on span "Salir" at bounding box center [208, 536] width 26 height 35
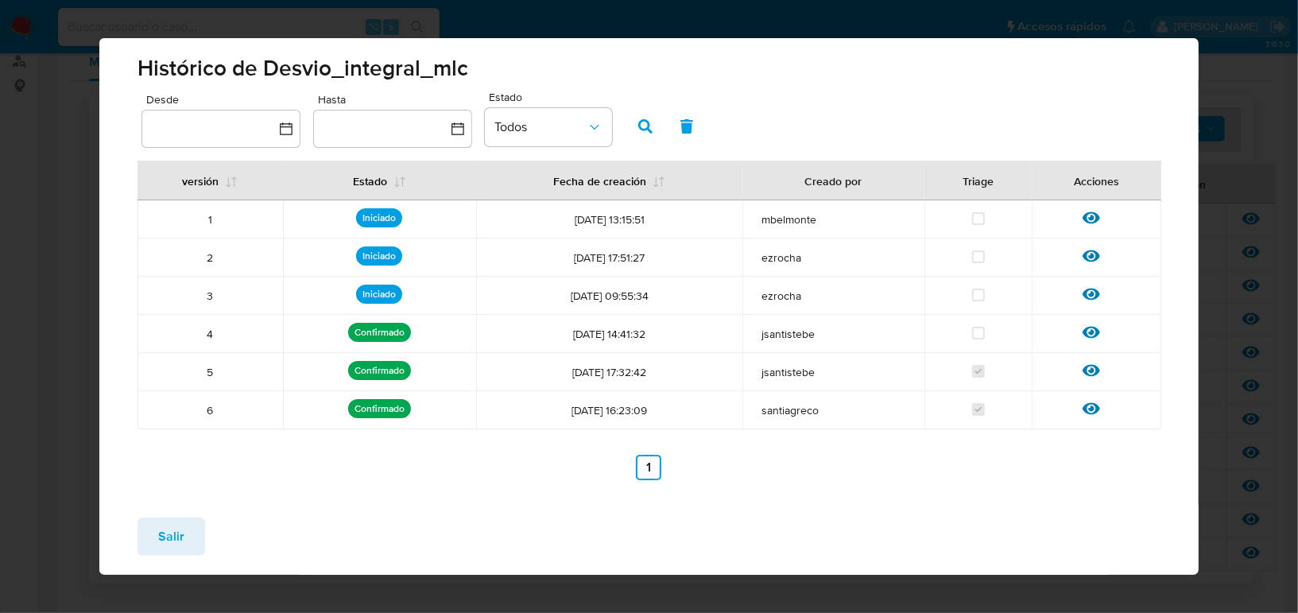
click at [1217, 94] on div "Histórico de Desvio_integral_mlc Desde Hasta Estado Todos versión Estado Fecha …" at bounding box center [649, 306] width 1298 height 613
click at [159, 530] on span "Salir" at bounding box center [171, 536] width 26 height 35
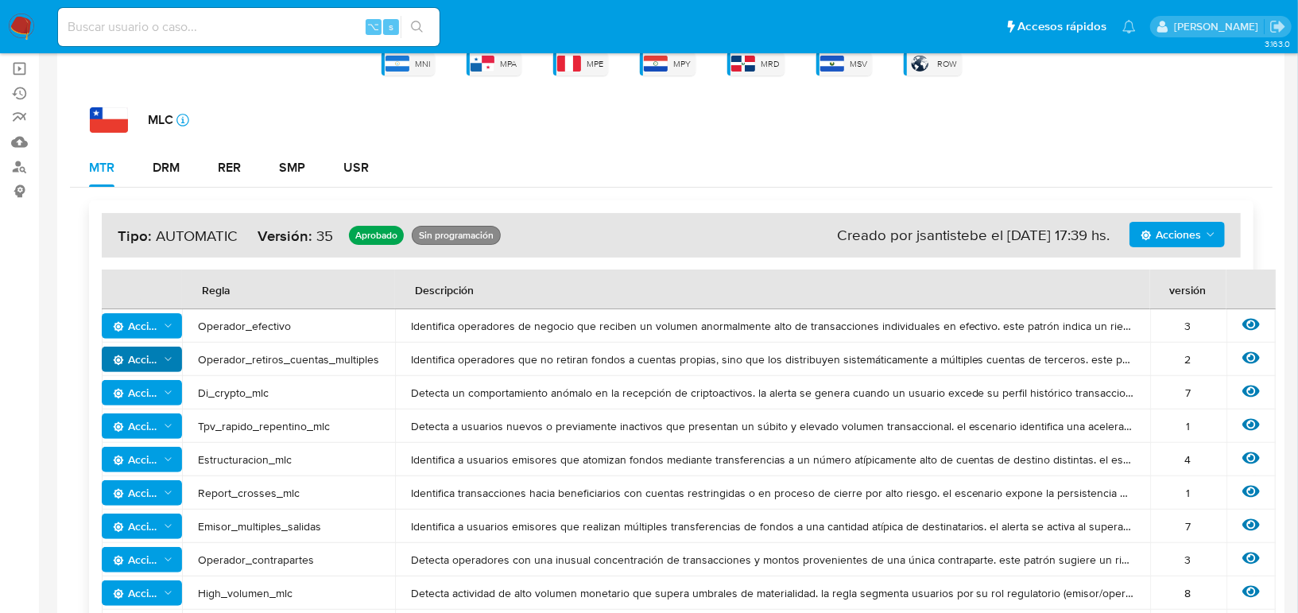
scroll to position [163, 0]
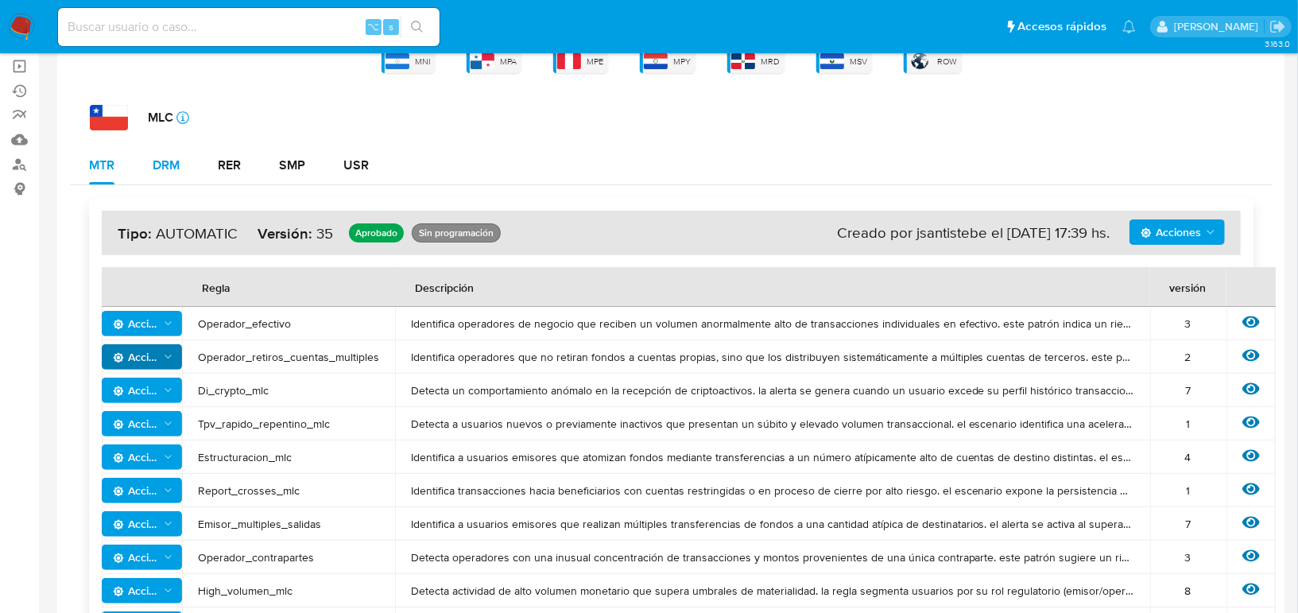
click at [176, 170] on div "DRM" at bounding box center [166, 165] width 27 height 13
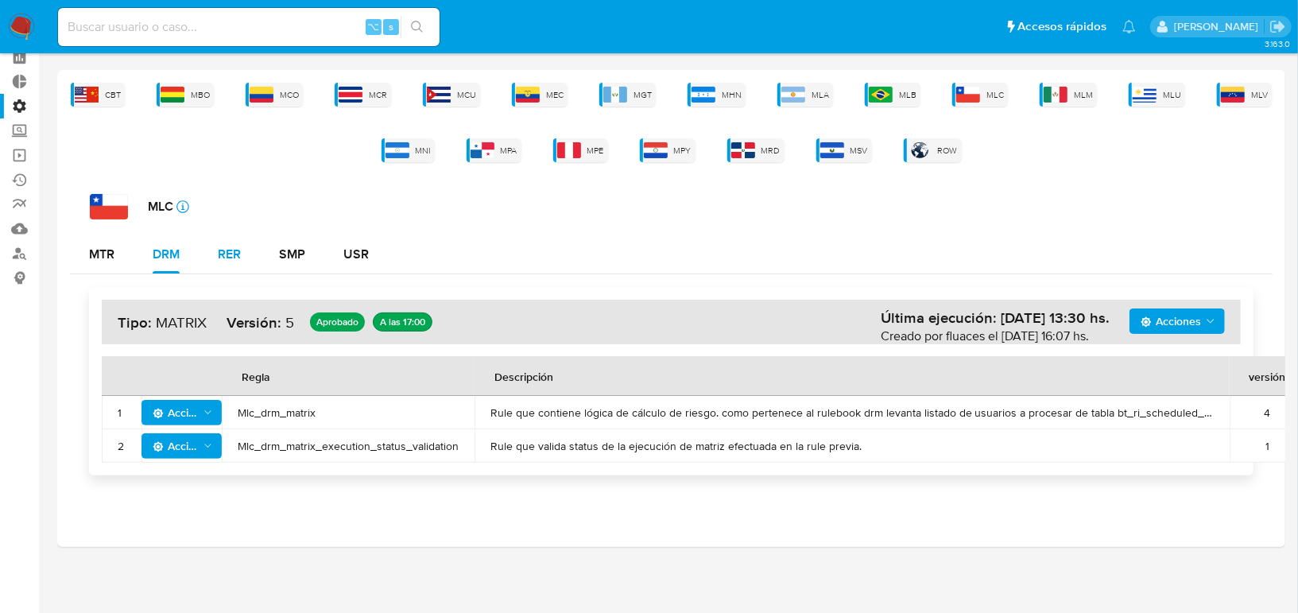
click at [243, 250] on button "RER" at bounding box center [229, 254] width 61 height 38
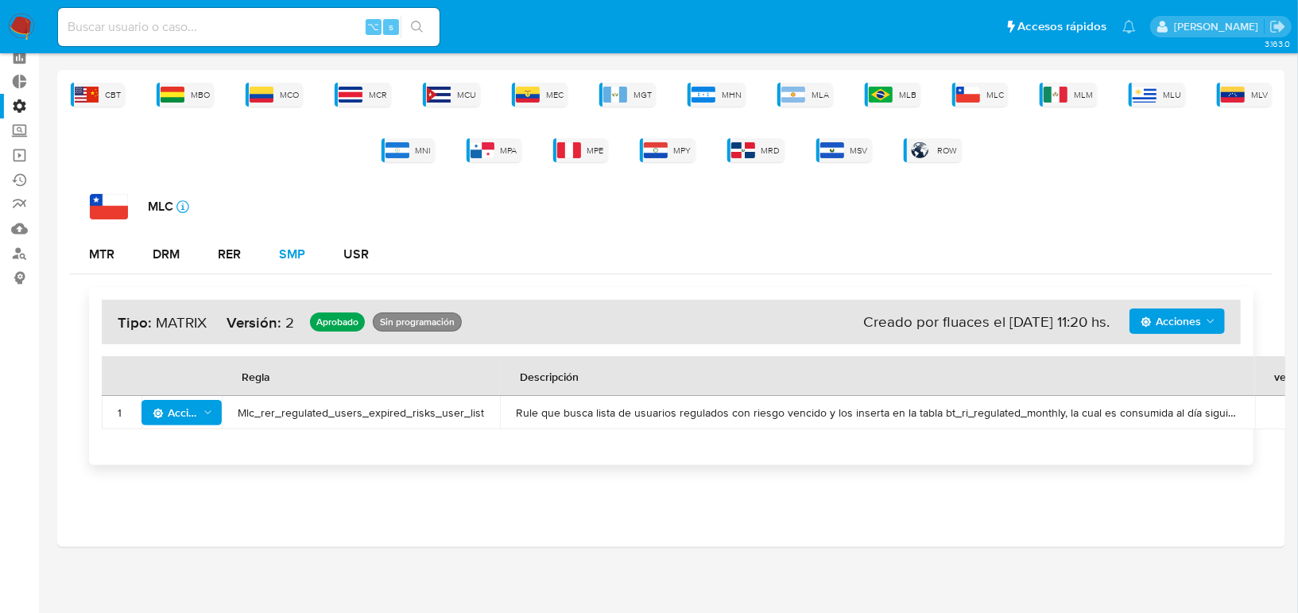
click at [298, 258] on div "SMP" at bounding box center [292, 254] width 26 height 13
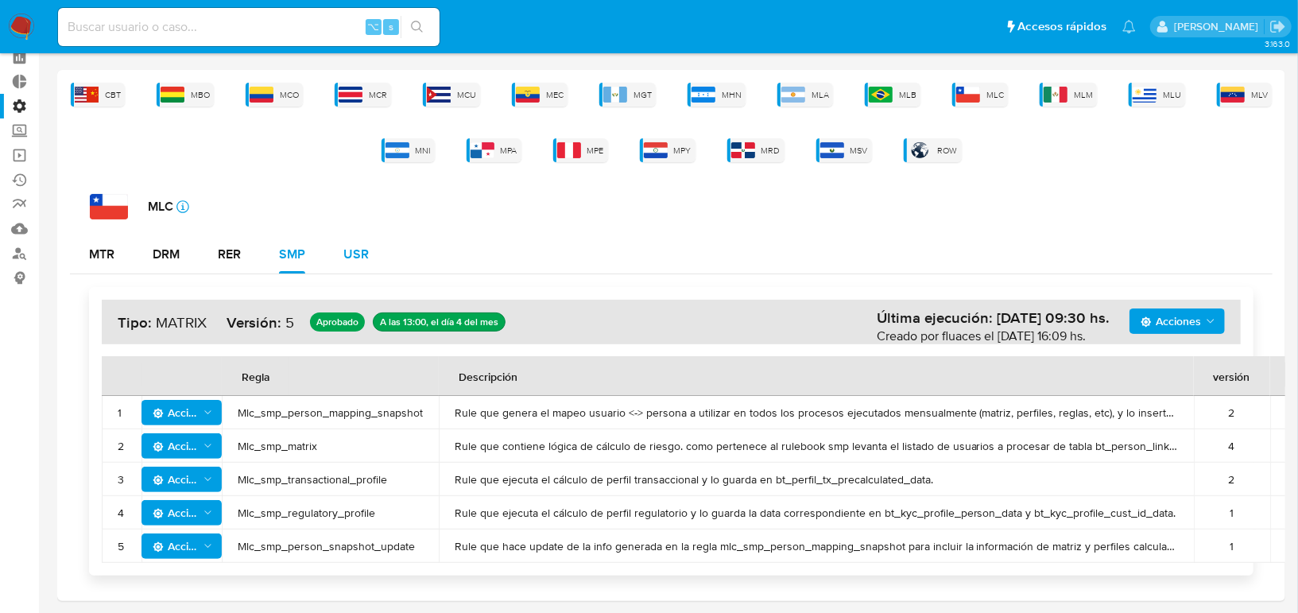
click at [367, 258] on div "USR" at bounding box center [355, 254] width 25 height 13
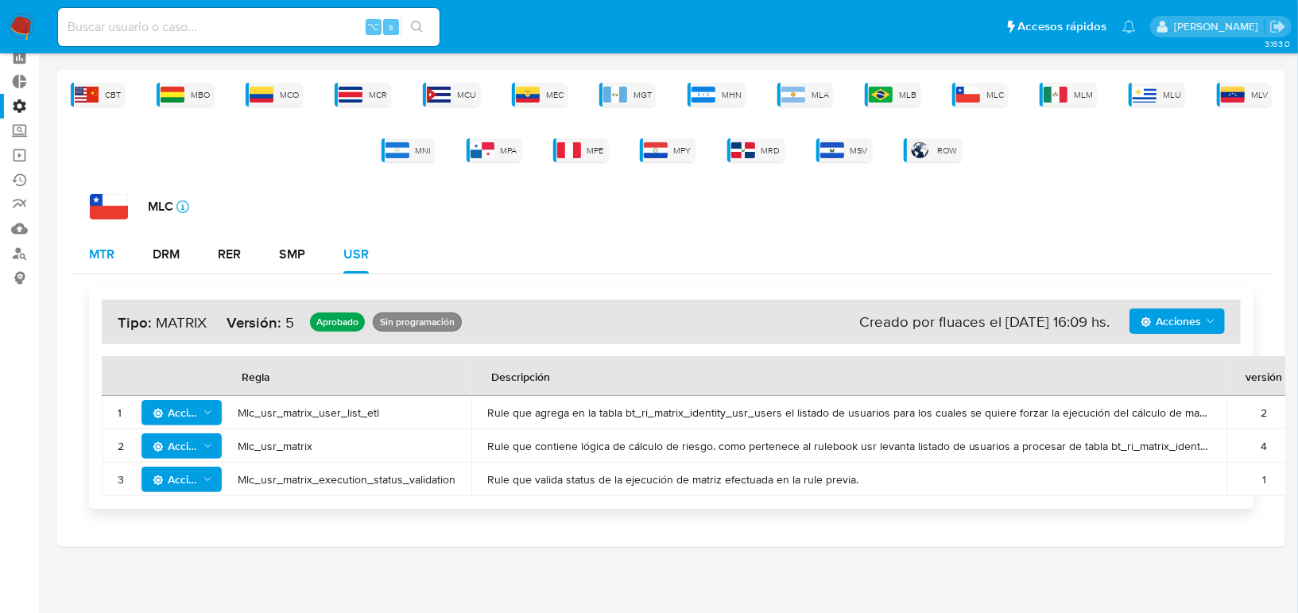
click at [107, 265] on div "MTR" at bounding box center [101, 254] width 25 height 38
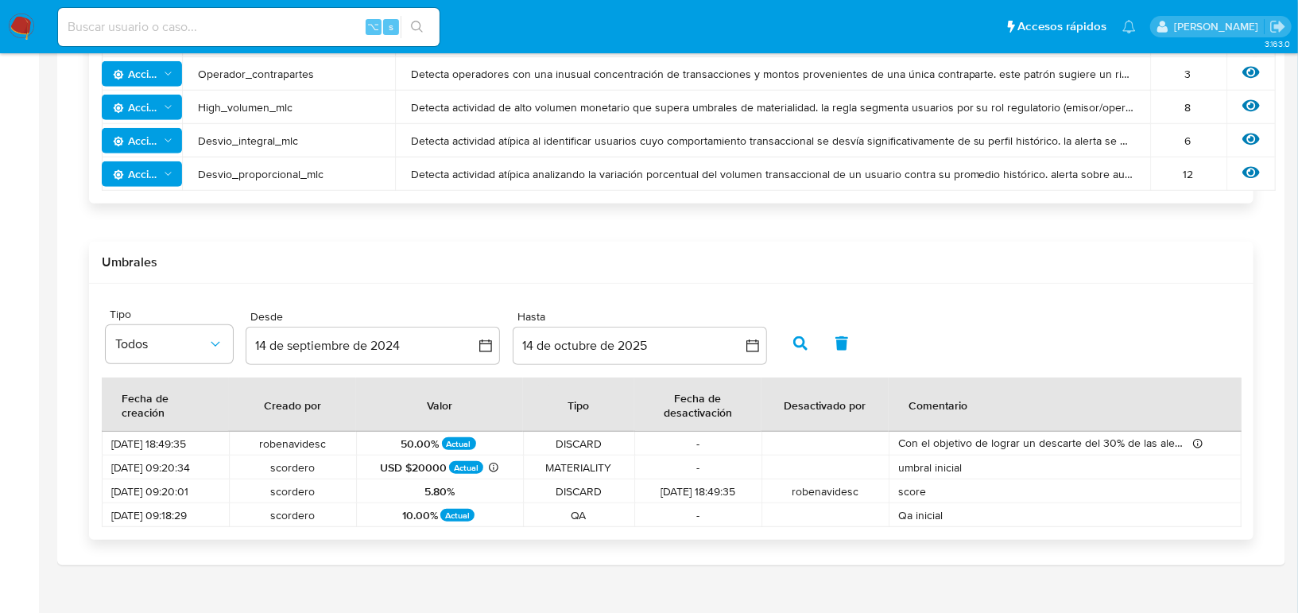
scroll to position [664, 0]
